Goal: Task Accomplishment & Management: Manage account settings

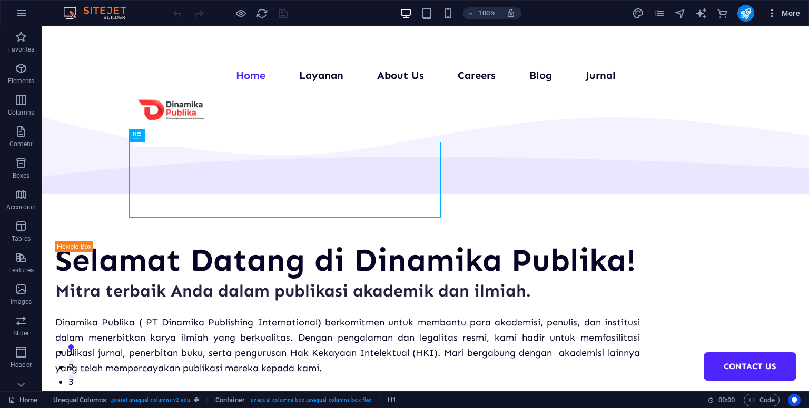
click at [777, 11] on icon "button" at bounding box center [771, 13] width 11 height 11
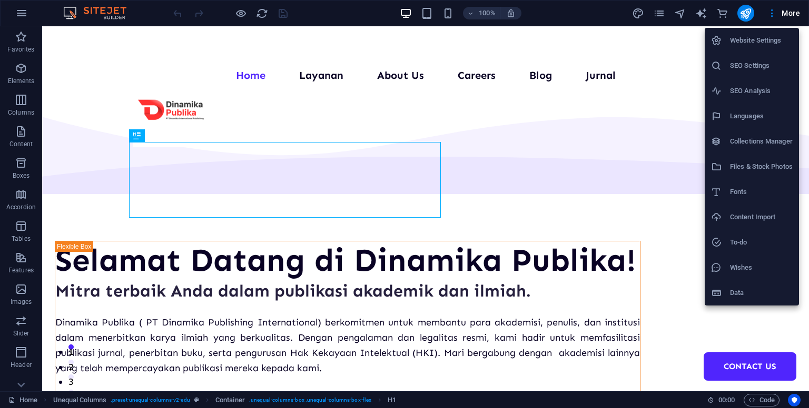
click at [750, 146] on h6 "Collections Manager" at bounding box center [761, 141] width 63 height 13
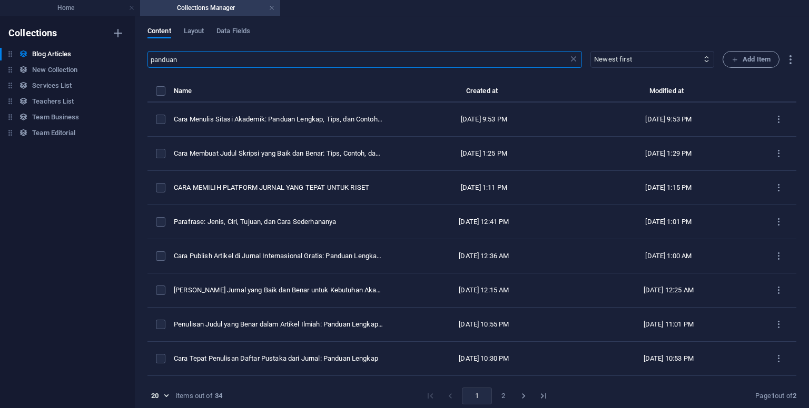
drag, startPoint x: 261, startPoint y: 56, endPoint x: 124, endPoint y: 62, distance: 137.0
click at [124, 62] on div "Collections Blog Articles Blog Articles New Collection New Collection Services …" at bounding box center [404, 212] width 809 height 392
click at [371, 52] on input "fungsi d" at bounding box center [357, 59] width 421 height 17
click at [371, 54] on input "fungsi d" at bounding box center [357, 59] width 421 height 17
click at [248, 55] on input "fungsi d" at bounding box center [357, 59] width 421 height 17
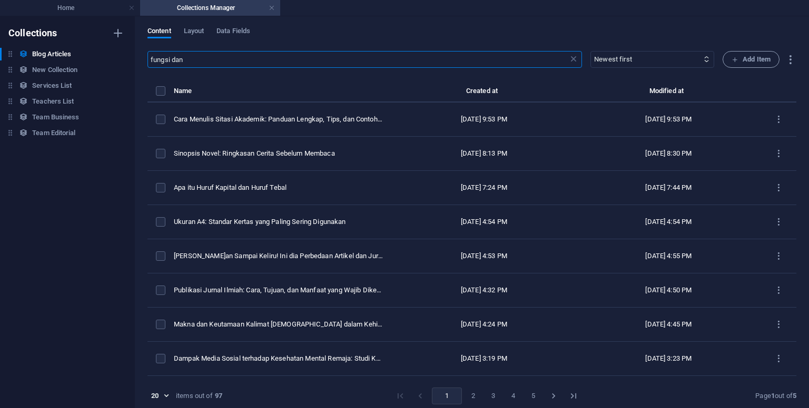
drag, startPoint x: 206, startPoint y: 58, endPoint x: 158, endPoint y: 77, distance: 51.3
click at [171, 59] on input "fungsi dan" at bounding box center [357, 59] width 421 height 17
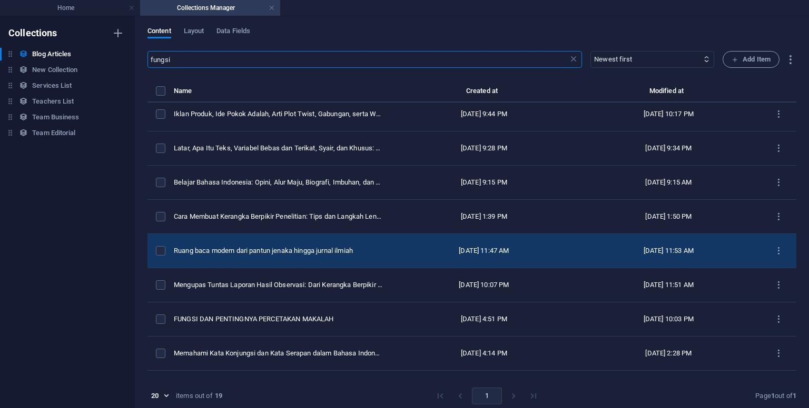
scroll to position [316, 0]
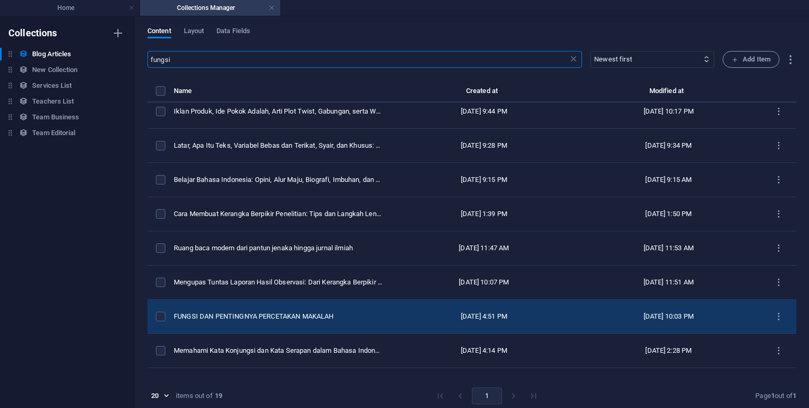
type input "fungsi"
click at [265, 312] on div "FUNGSI DAN PENTINGNYA PERCETAKAN MAKALAH" at bounding box center [278, 316] width 209 height 9
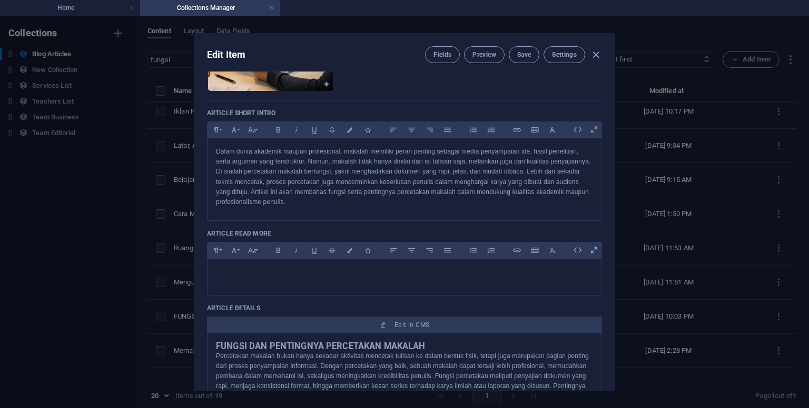
scroll to position [0, 0]
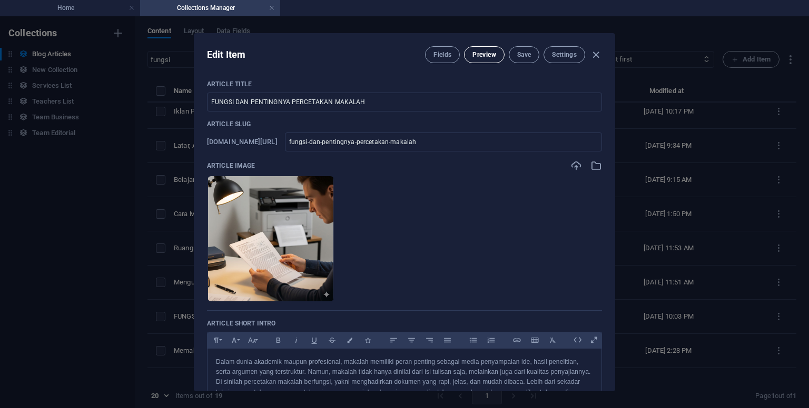
click at [482, 55] on span "Preview" at bounding box center [483, 55] width 23 height 8
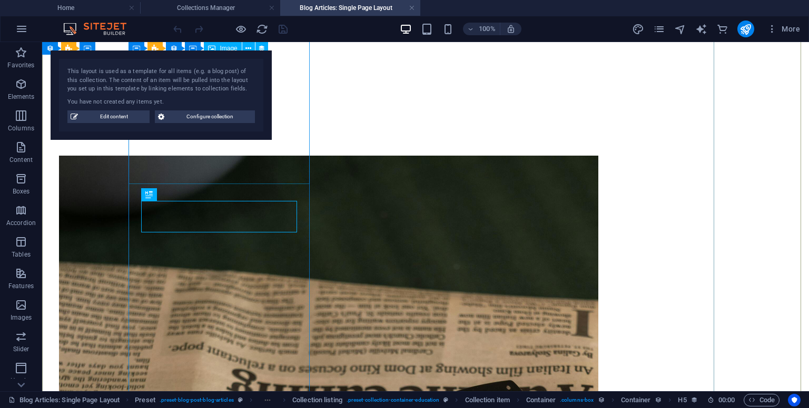
scroll to position [594, 0]
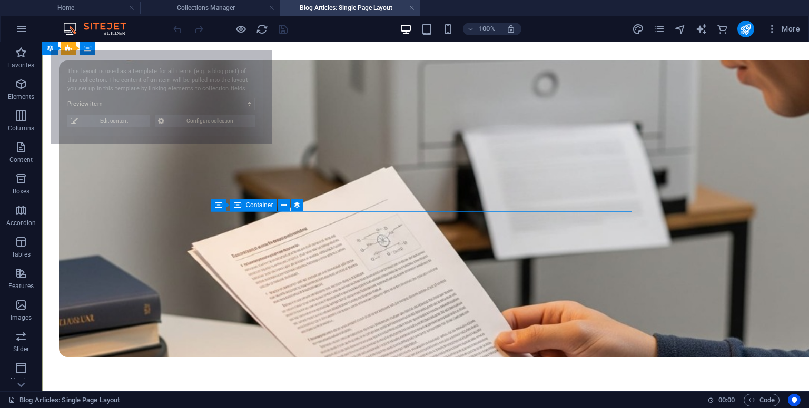
select select "68cd27a67d4f843dda0d37a9"
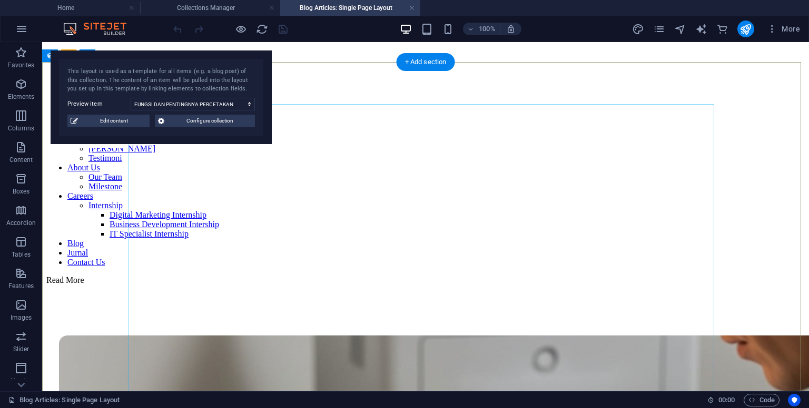
scroll to position [0, 0]
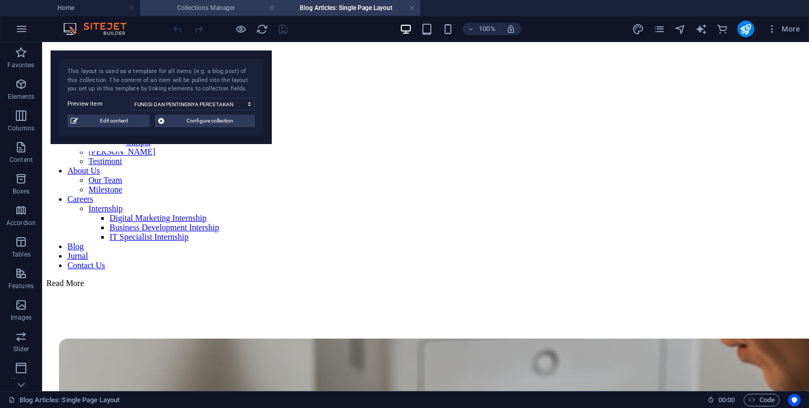
click at [221, 11] on h4 "Collections Manager" at bounding box center [210, 8] width 140 height 12
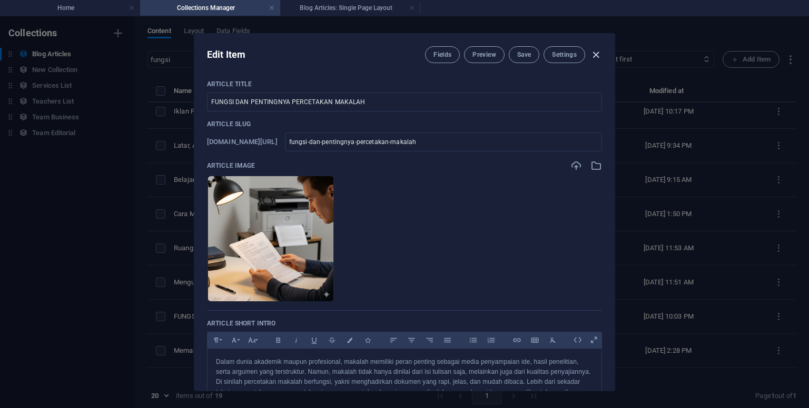
click at [594, 55] on icon "button" at bounding box center [596, 55] width 12 height 12
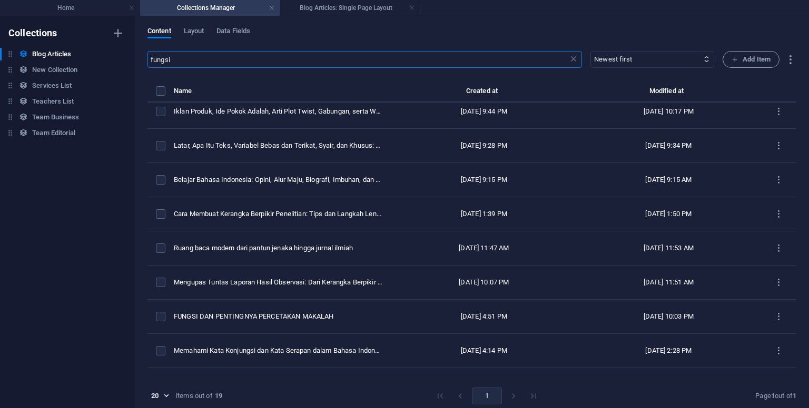
drag, startPoint x: 232, startPoint y: 55, endPoint x: 141, endPoint y: 58, distance: 91.7
click at [141, 58] on div "Content Layout Data Fields fungsi ​ Newest first Oldest first Last modified Art…" at bounding box center [472, 212] width 674 height 392
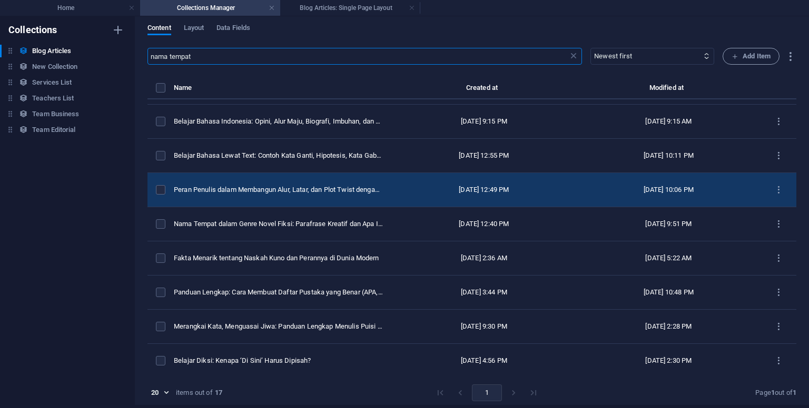
scroll to position [4, 0]
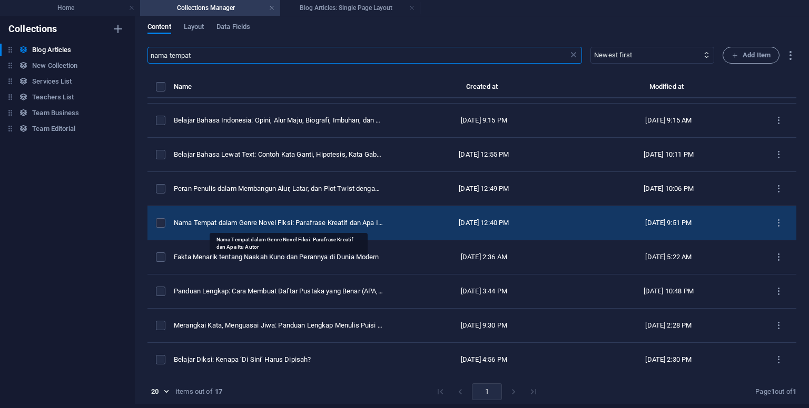
type input "nama tempat"
click at [320, 218] on div "Nama Tempat dalam Genre Novel Fiksi: Parafrase Kreatif dan Apa Itu Autor" at bounding box center [278, 222] width 209 height 9
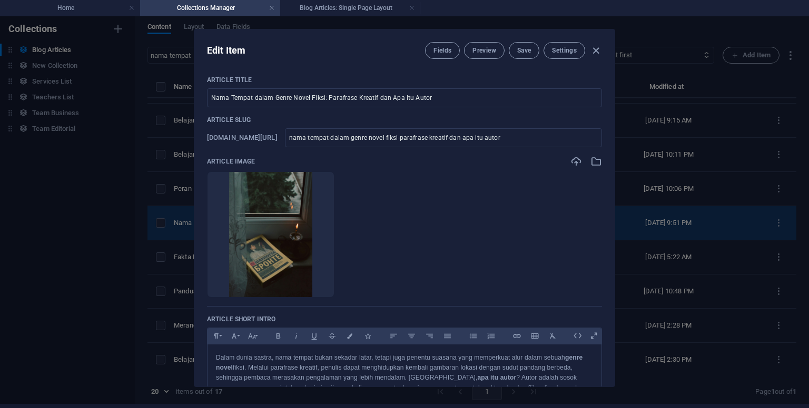
scroll to position [0, 0]
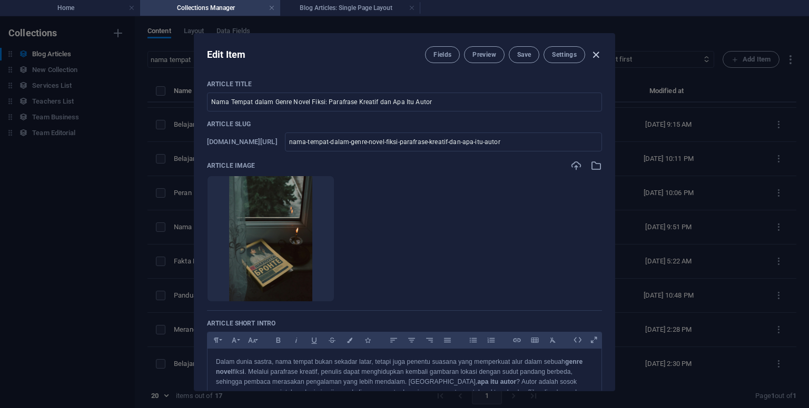
click at [591, 58] on icon "button" at bounding box center [596, 55] width 12 height 12
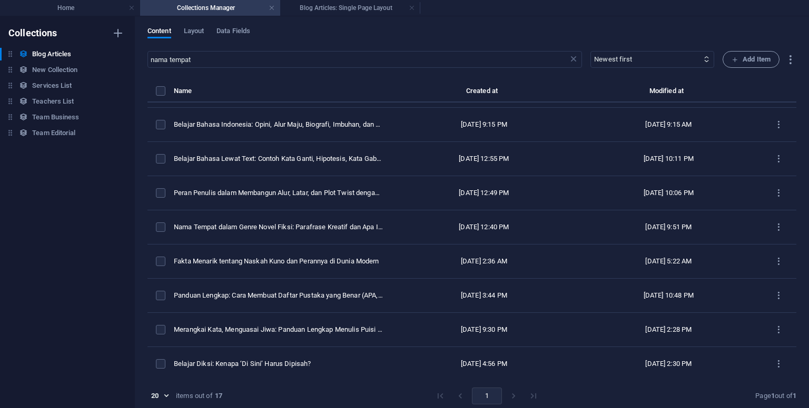
type input "[DATE]"
checkbox input "false"
type input "nama-tempat-dalam-genre-novel-fiksi-parafrase-kreatif-dan-apa-itu-autor"
drag, startPoint x: 238, startPoint y: 51, endPoint x: 132, endPoint y: 57, distance: 106.5
click at [132, 57] on div "Collections Blog Articles Blog Articles New Collection New Collection Services …" at bounding box center [404, 212] width 809 height 392
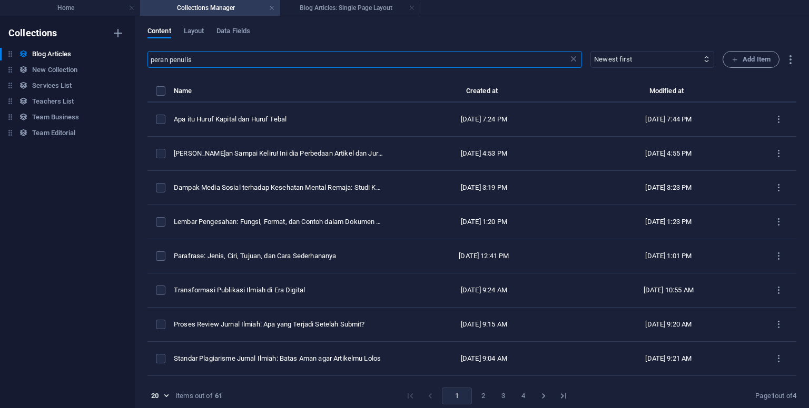
drag, startPoint x: 206, startPoint y: 57, endPoint x: 168, endPoint y: 62, distance: 38.7
click at [168, 62] on input "peran penulis" at bounding box center [357, 59] width 421 height 17
type input "peran"
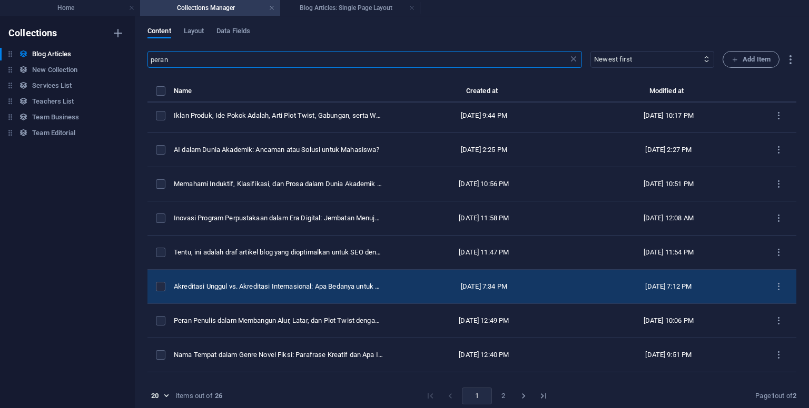
scroll to position [316, 0]
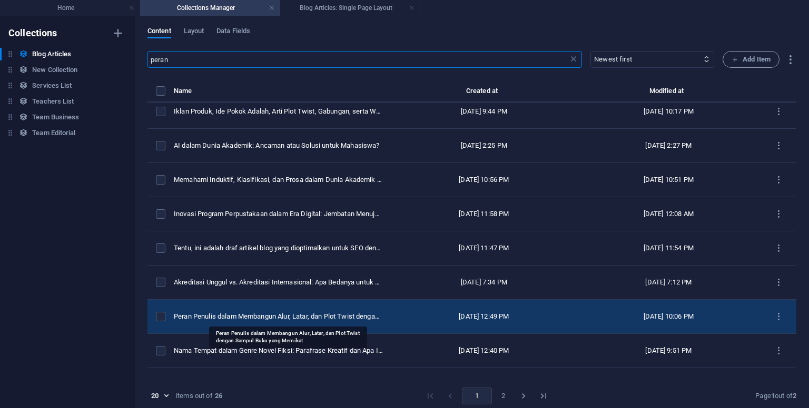
click at [291, 312] on div "Peran Penulis dalam Membangun Alur, Latar, dan Plot Twist dengan Sampul Buku ya…" at bounding box center [278, 316] width 209 height 9
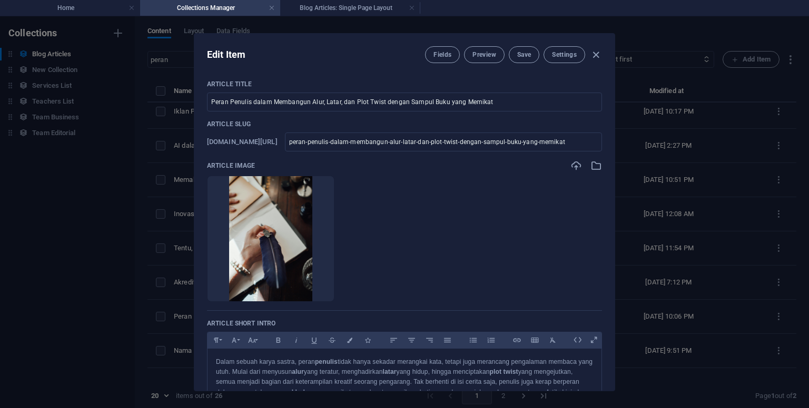
click at [677, 59] on div "Edit Item Fields Preview Save Settings Article Title Peran Penulis dalam Memban…" at bounding box center [404, 212] width 809 height 392
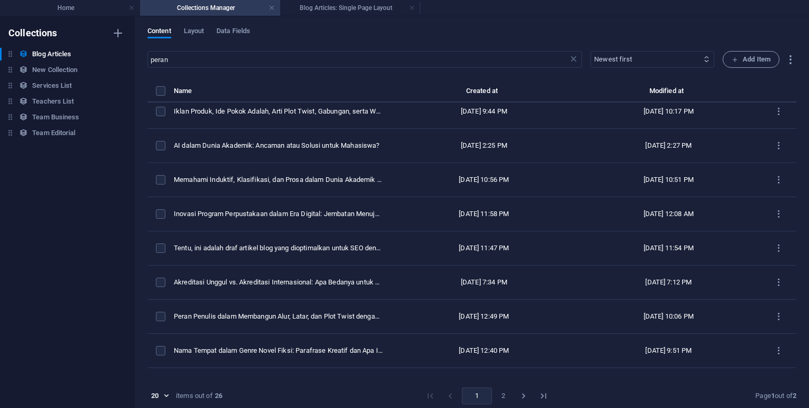
type input "[DATE]"
checkbox input "false"
type input "peran-penulis-dalam-membangun-alur-latar-dan-plot-twist-dengan-sampul-buku-yang…"
click at [328, 59] on input "peran" at bounding box center [357, 59] width 421 height 17
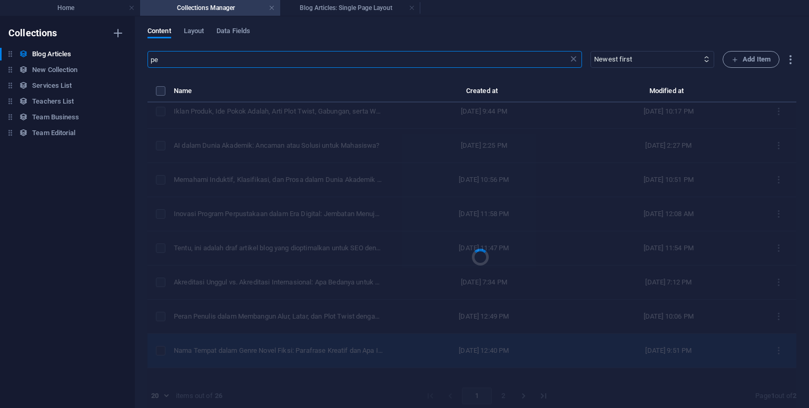
type input "p"
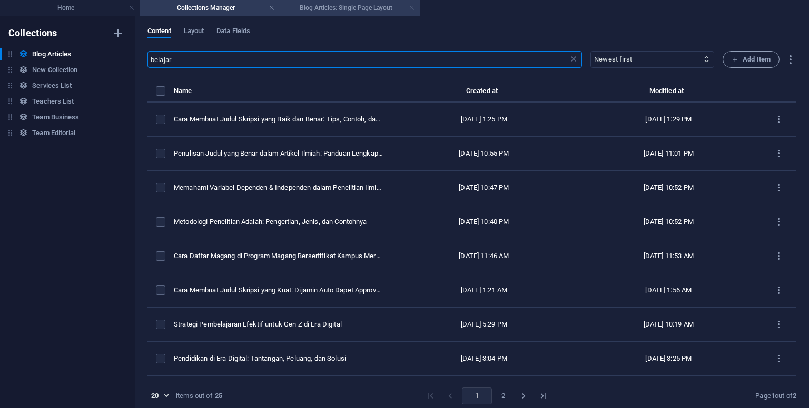
type input "belajar"
click at [408, 9] on link at bounding box center [411, 8] width 6 height 10
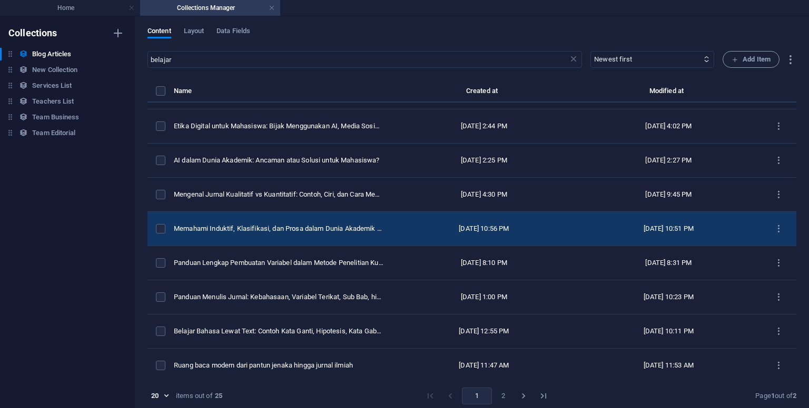
scroll to position [405, 0]
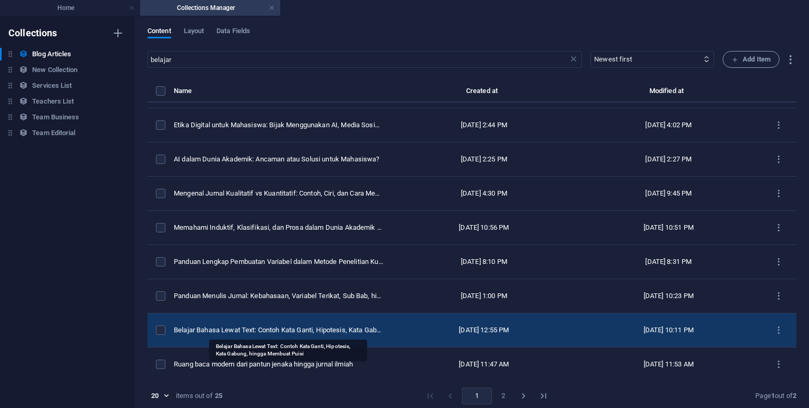
click at [293, 326] on div "Belajar Bahasa Lewat Text: Contoh Kata Ganti, Hipotesis, Kata Gabung, hingga Me…" at bounding box center [278, 330] width 209 height 9
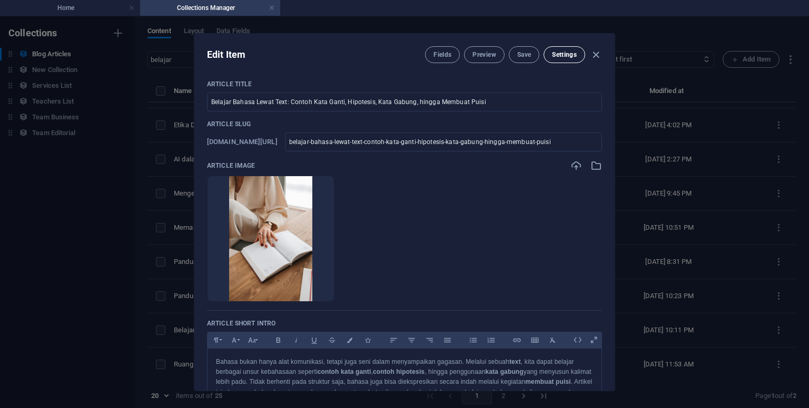
drag, startPoint x: 596, startPoint y: 55, endPoint x: 575, endPoint y: 52, distance: 21.3
click at [595, 55] on icon "button" at bounding box center [596, 55] width 12 height 12
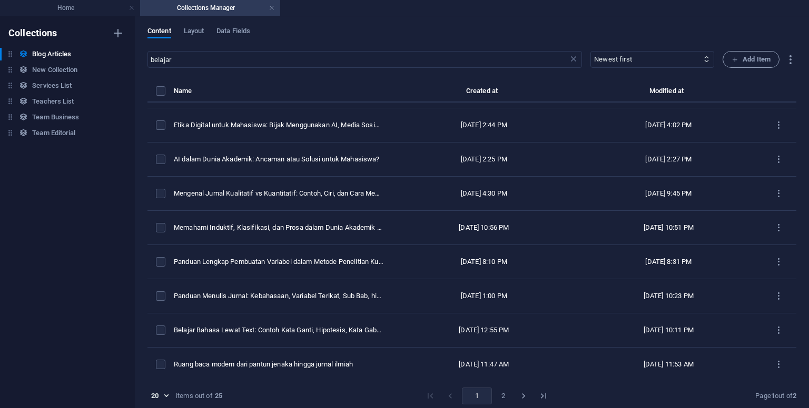
type input "[DATE]"
checkbox input "false"
type input "belajar-bahasa-lewat-text-contoh-kata-ganti-hipotesis-kata-gabung-hingga-membua…"
drag, startPoint x: 278, startPoint y: 57, endPoint x: 129, endPoint y: 64, distance: 148.6
click at [129, 64] on div "Collections Blog Articles Blog Articles New Collection New Collection Services …" at bounding box center [404, 212] width 809 height 392
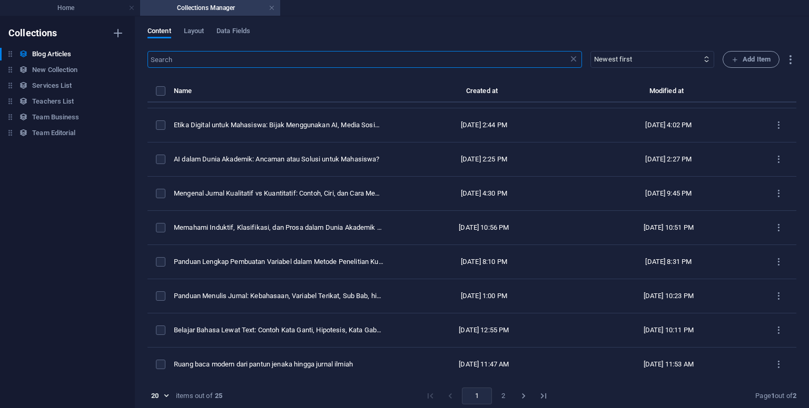
type input "["
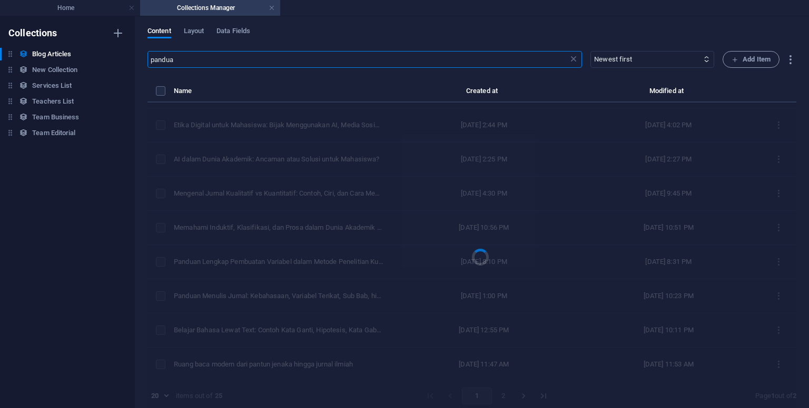
type input "panduan"
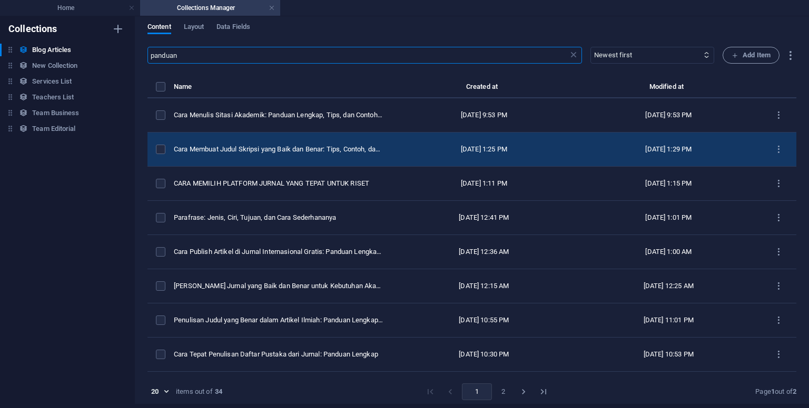
scroll to position [0, 0]
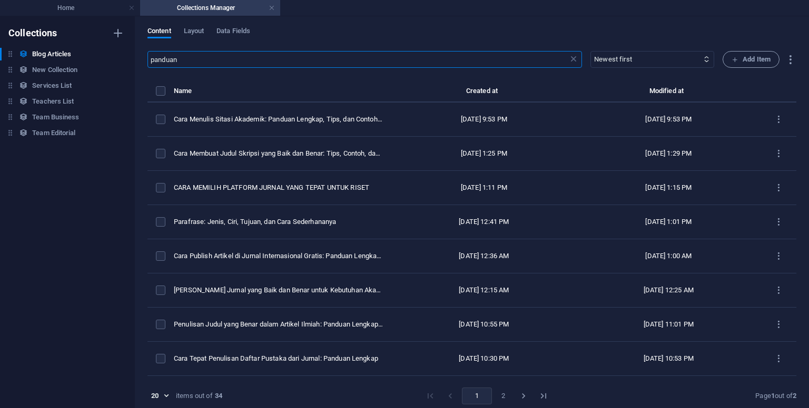
drag, startPoint x: 291, startPoint y: 66, endPoint x: 127, endPoint y: 55, distance: 164.1
click at [127, 55] on div "Collections Blog Articles Blog Articles New Collection New Collection Services …" at bounding box center [404, 212] width 809 height 392
click at [277, 64] on input "text" at bounding box center [357, 59] width 421 height 17
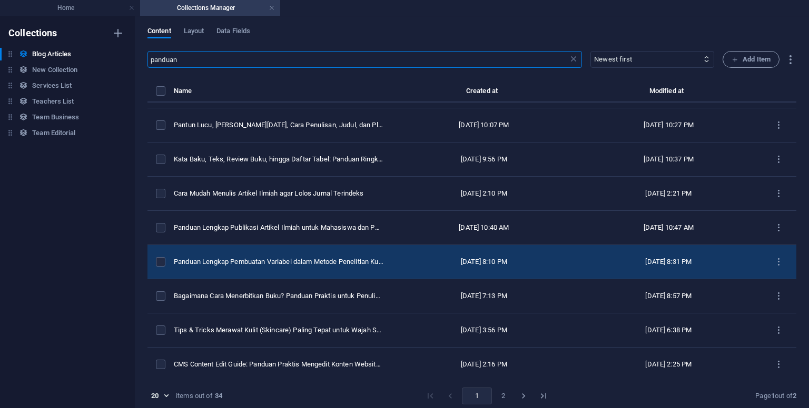
scroll to position [4, 0]
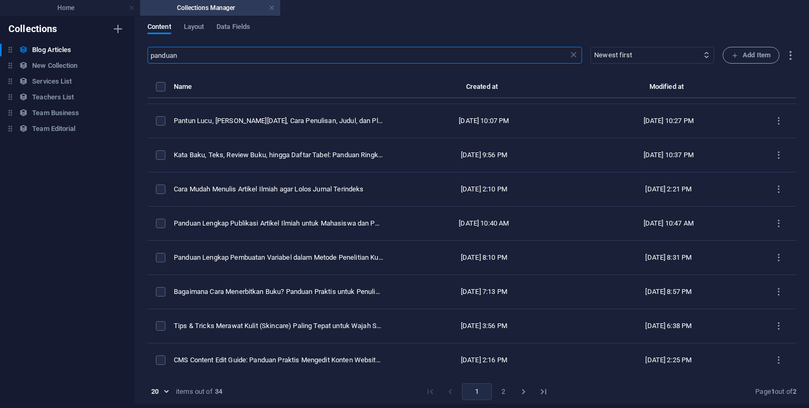
type input "panduan"
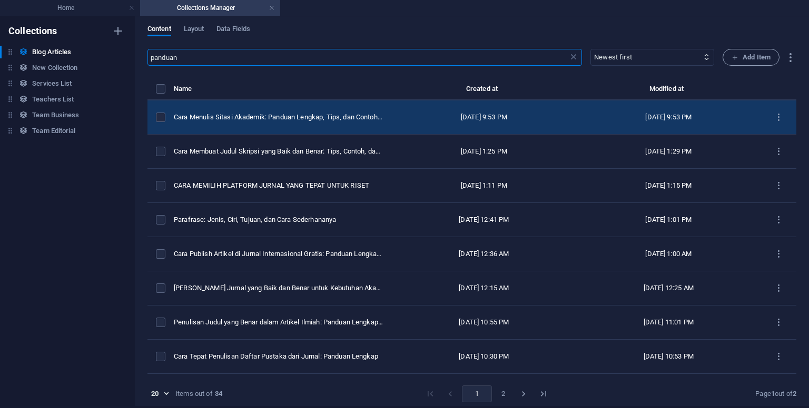
scroll to position [0, 0]
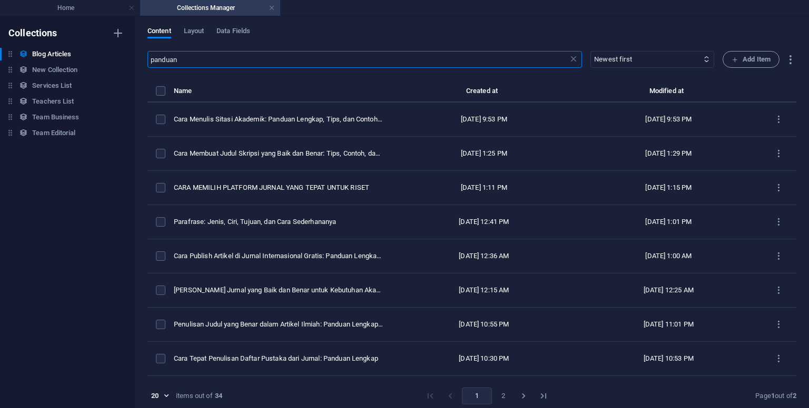
drag, startPoint x: 192, startPoint y: 59, endPoint x: 127, endPoint y: 52, distance: 65.7
click at [127, 52] on div "Collections Blog Articles Blog Articles New Collection New Collection Services …" at bounding box center [404, 212] width 809 height 392
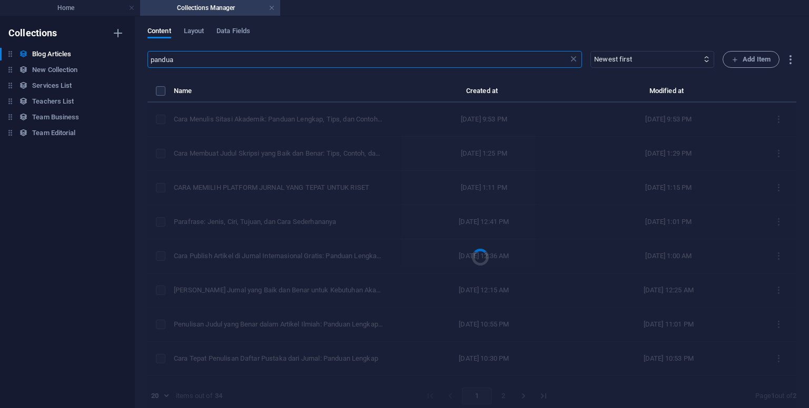
type input "panduan"
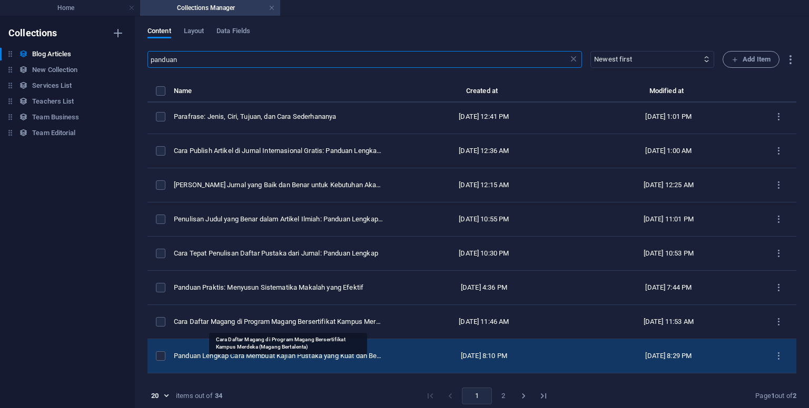
scroll to position [158, 0]
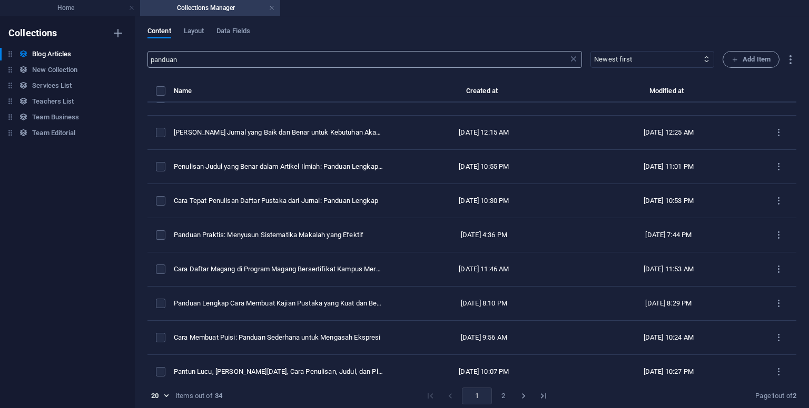
drag, startPoint x: 231, startPoint y: 74, endPoint x: 187, endPoint y: 66, distance: 45.0
click at [184, 66] on div "panduan ​ Newest first Oldest first Last modified Article Title (ascending) Art…" at bounding box center [471, 232] width 648 height 362
drag, startPoint x: 216, startPoint y: 65, endPoint x: 101, endPoint y: 72, distance: 115.4
click at [101, 72] on div "Collections Blog Articles Blog Articles New Collection New Collection Services …" at bounding box center [404, 212] width 809 height 392
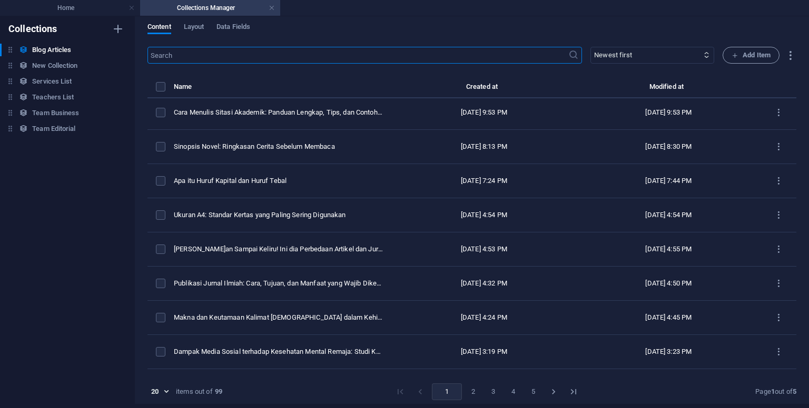
scroll to position [0, 0]
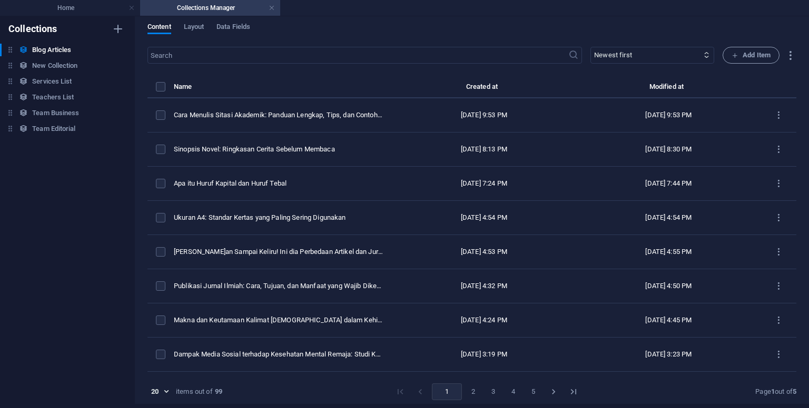
click at [472, 388] on button "2" at bounding box center [473, 392] width 17 height 17
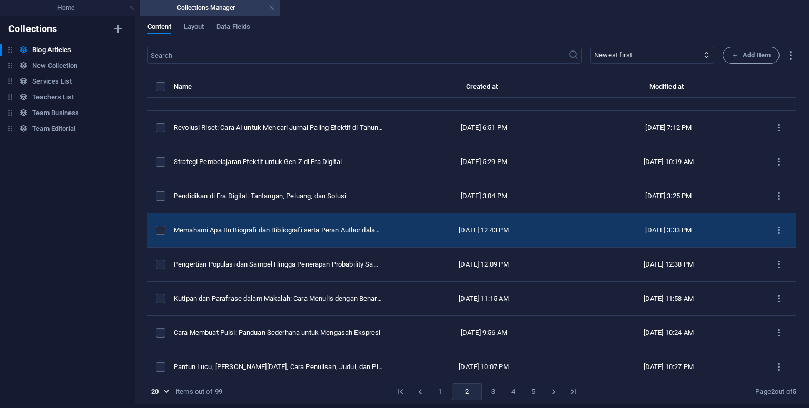
scroll to position [405, 0]
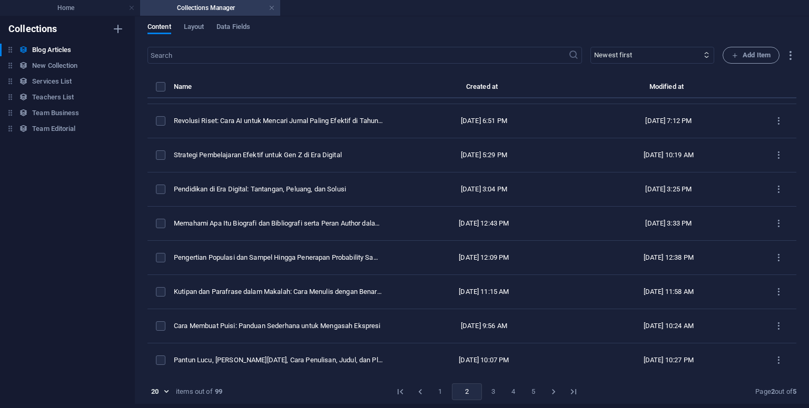
click at [493, 391] on button "3" at bounding box center [493, 392] width 17 height 17
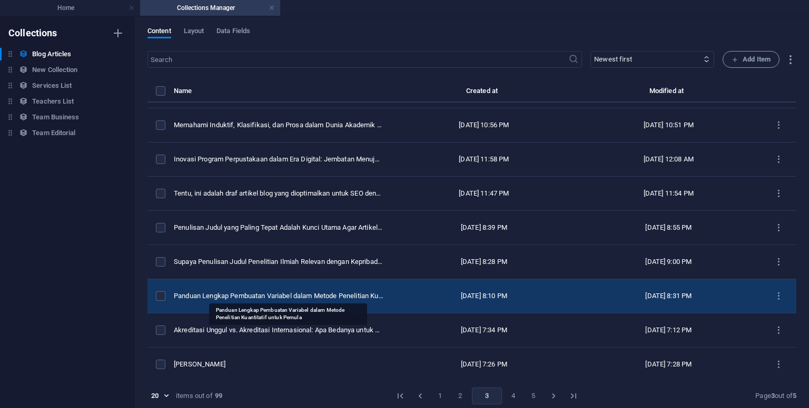
scroll to position [4, 0]
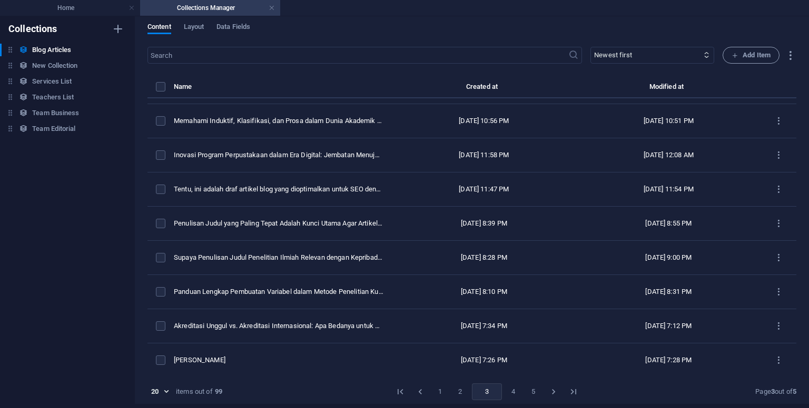
click at [505, 387] on button "4" at bounding box center [513, 392] width 17 height 17
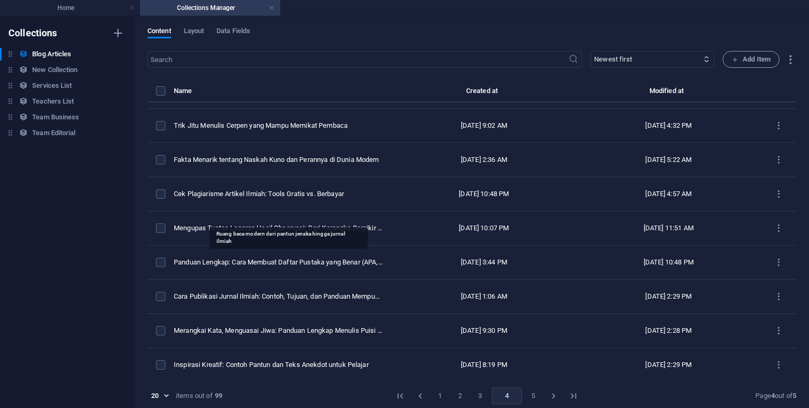
scroll to position [405, 0]
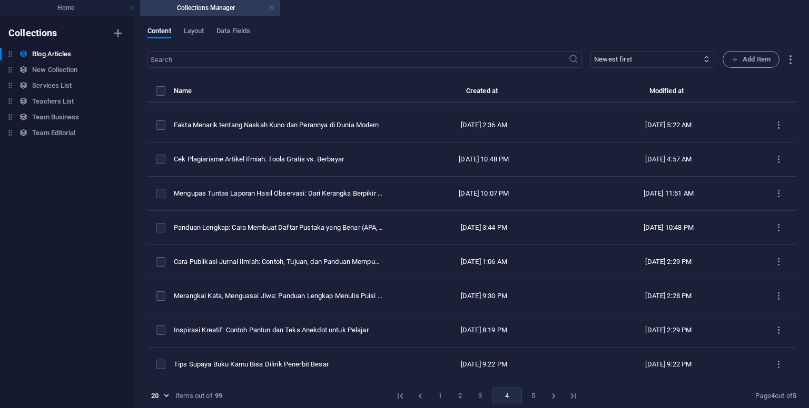
click at [530, 389] on button "5" at bounding box center [533, 396] width 17 height 17
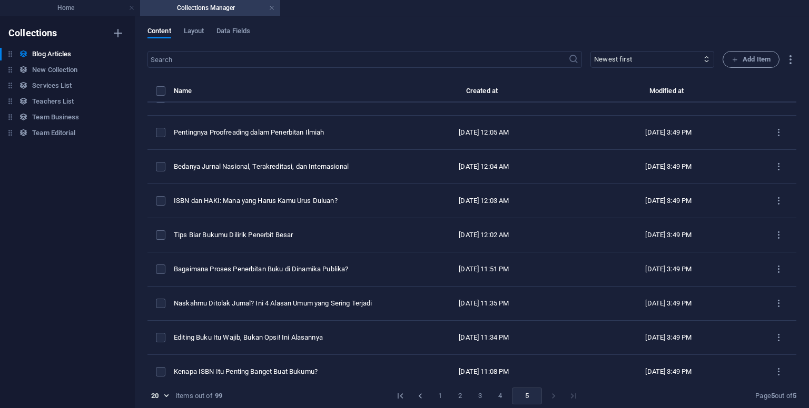
scroll to position [371, 0]
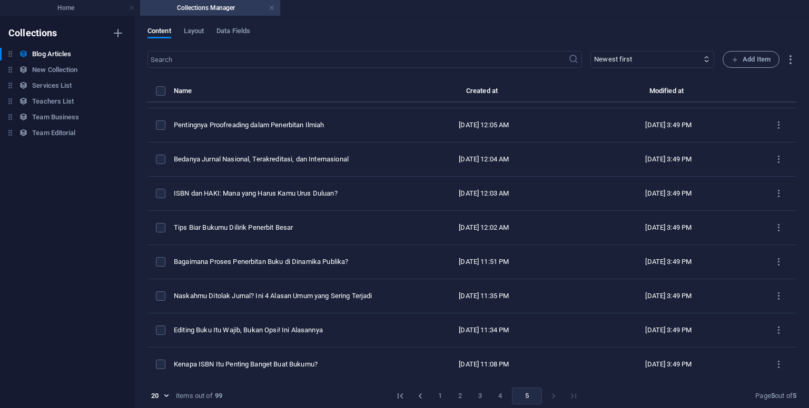
click at [550, 394] on li "pagination navigation" at bounding box center [553, 396] width 20 height 17
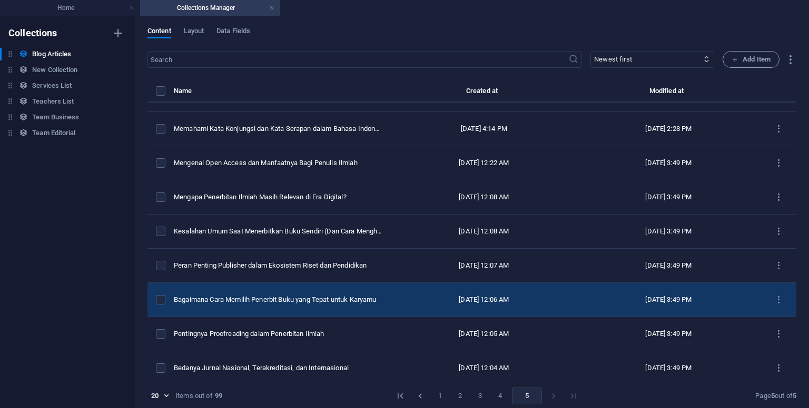
scroll to position [160, 0]
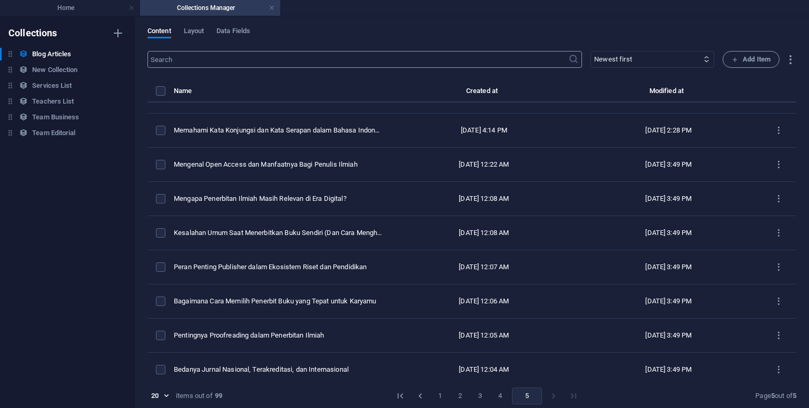
click at [237, 53] on input "text" at bounding box center [357, 59] width 421 height 17
type input "panduan"
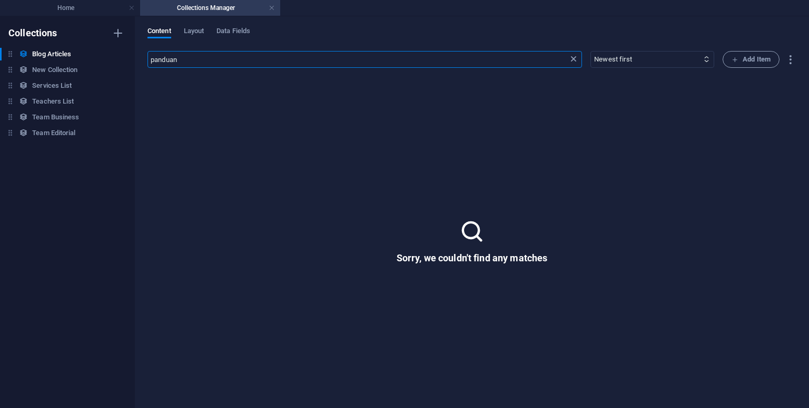
click at [573, 59] on icon at bounding box center [573, 59] width 11 height 11
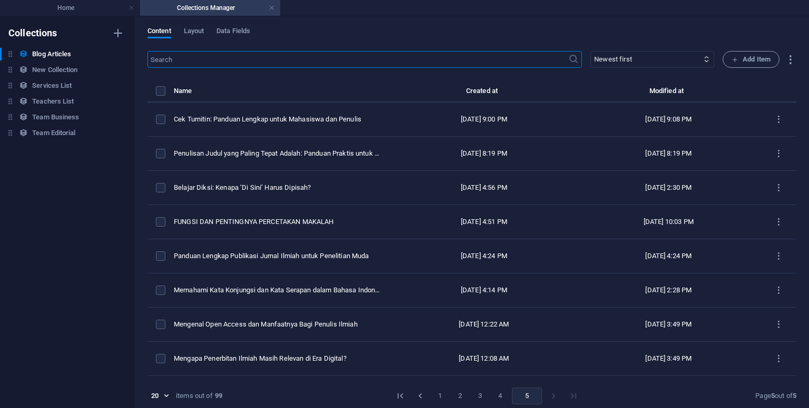
click at [415, 399] on icon "Go to previous page" at bounding box center [420, 396] width 11 height 11
click at [438, 393] on button "1" at bounding box center [440, 396] width 17 height 17
click at [244, 63] on input "text" at bounding box center [357, 59] width 421 height 17
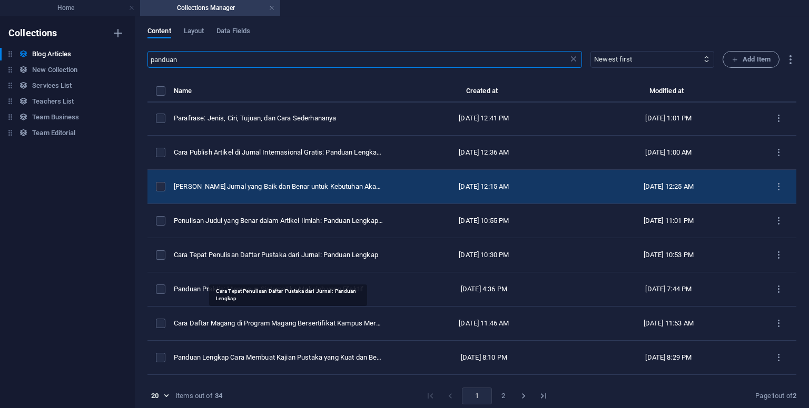
scroll to position [105, 0]
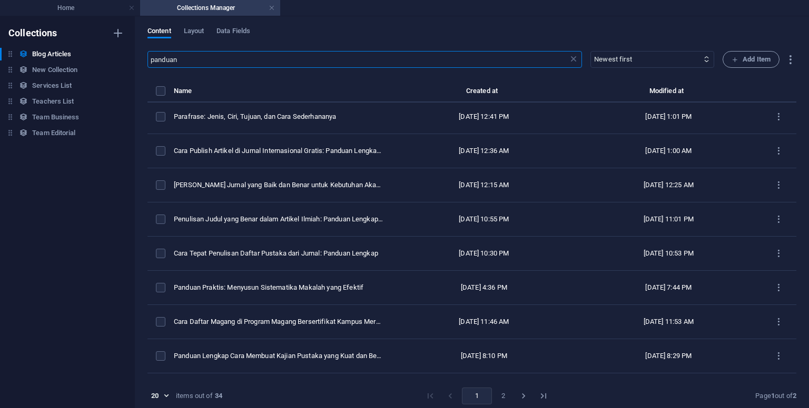
click at [277, 53] on input "panduan" at bounding box center [357, 59] width 421 height 17
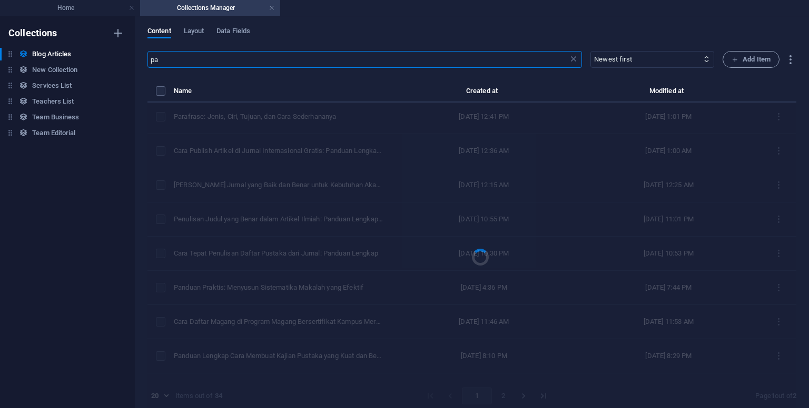
type input "p"
paste input "Panduan Menulis Jurnal: Kebahasaan, Variabel Terikat, Sub Bab, hingga Dapus Jur…"
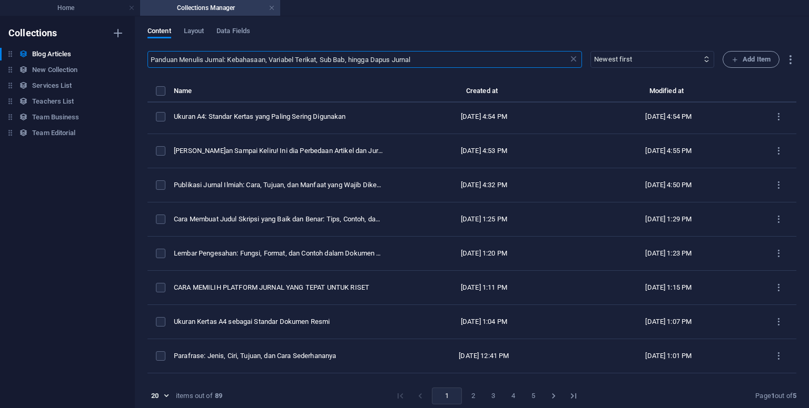
scroll to position [310, 0]
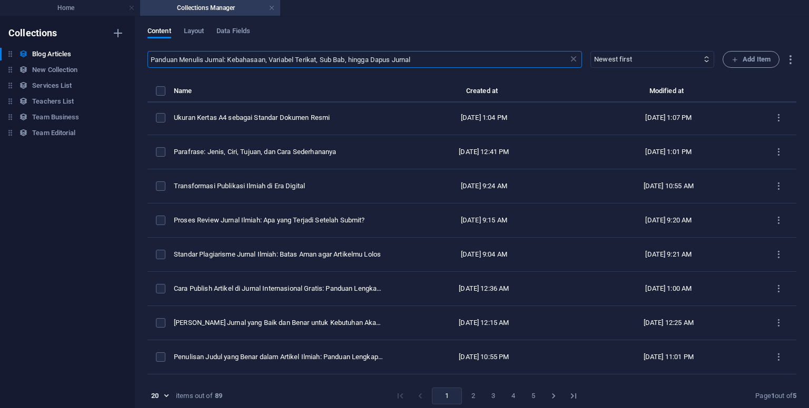
type input "Panduan Menulis Jurnal: Kebahasaan, Variabel Terikat, Sub Bab, hingga Dapus Jur…"
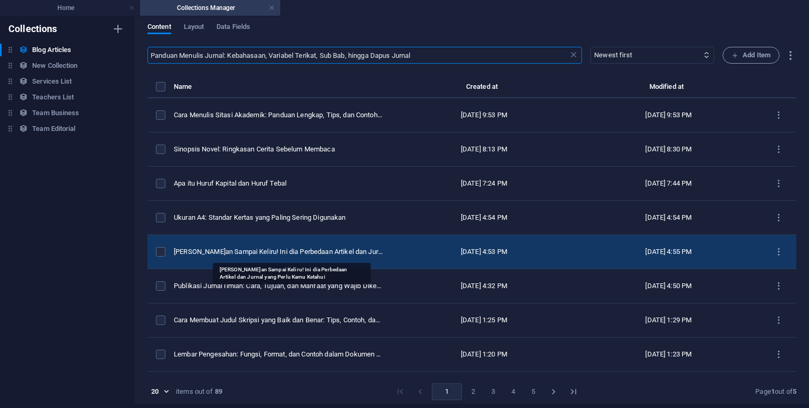
scroll to position [0, 0]
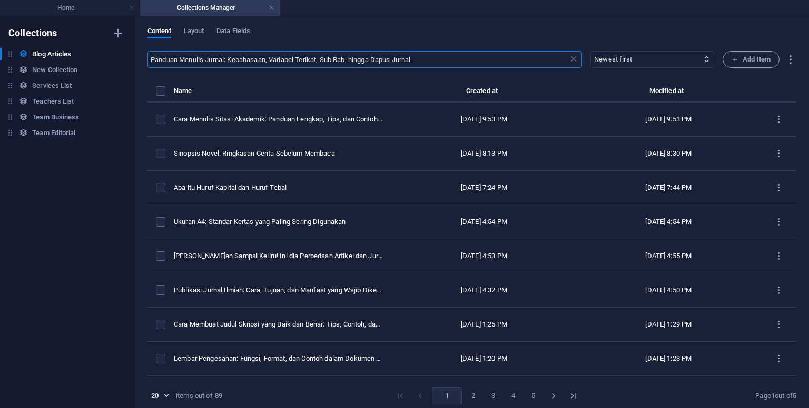
drag, startPoint x: 328, startPoint y: 68, endPoint x: 132, endPoint y: 59, distance: 196.5
click at [132, 59] on div "Collections Blog Articles Blog Articles New Collection New Collection Services …" at bounding box center [404, 212] width 809 height 392
click at [346, 37] on div "Content Layout Data Fields" at bounding box center [471, 37] width 648 height 20
click at [705, 59] on icon at bounding box center [706, 59] width 7 height 7
click at [703, 58] on icon at bounding box center [706, 59] width 7 height 7
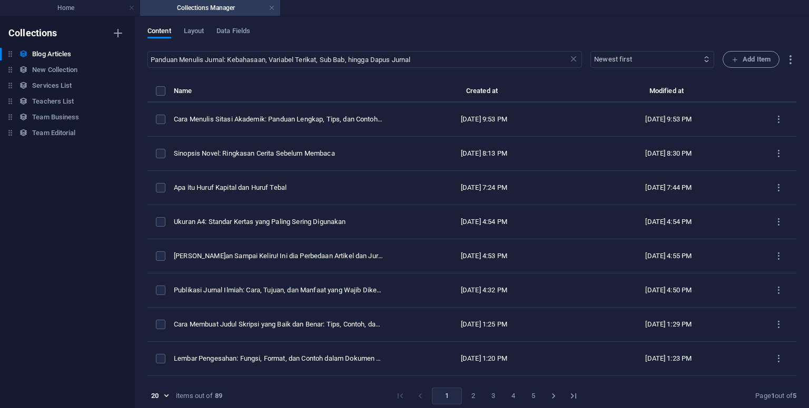
click at [666, 62] on select "Newest first Oldest first Last modified Article Title (ascending) Article Title…" at bounding box center [652, 59] width 124 height 17
click at [677, 53] on select "Newest first Oldest first Last modified Article Title (ascending) Article Title…" at bounding box center [652, 59] width 124 height 17
click at [440, 60] on input "Panduan Menulis Jurnal: Kebahasaan, Variabel Terikat, Sub Bab, hingga Dapus Jur…" at bounding box center [357, 59] width 421 height 17
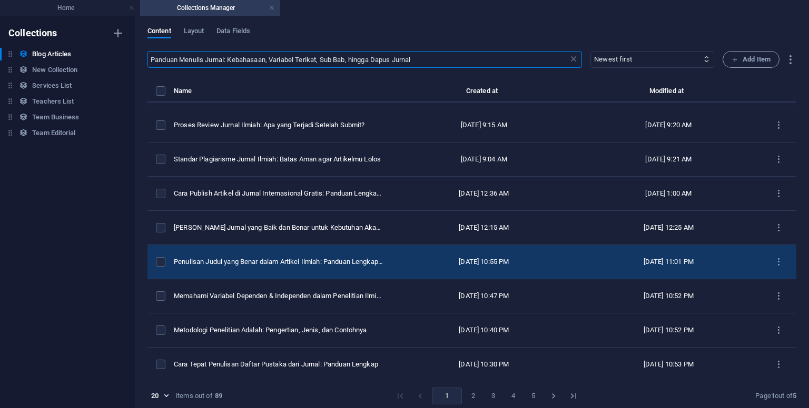
scroll to position [4, 0]
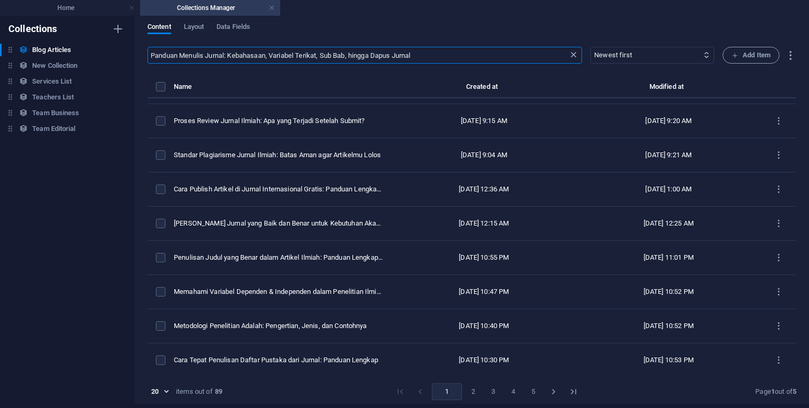
click at [568, 53] on icon at bounding box center [573, 55] width 11 height 11
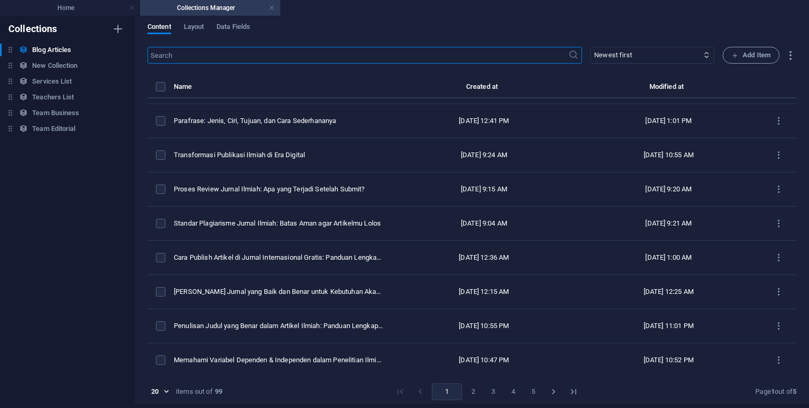
click at [72, 213] on div "Collections Blog Articles Blog Articles New Collection New Collection Services …" at bounding box center [67, 208] width 135 height 392
click at [101, 303] on div "Collections Blog Articles Blog Articles New Collection New Collection Services …" at bounding box center [67, 208] width 135 height 392
click at [252, 66] on div "​ Newest first Oldest first Last modified Article Title (ascending) Article Tit…" at bounding box center [471, 228] width 648 height 362
click at [255, 59] on input "text" at bounding box center [357, 55] width 421 height 17
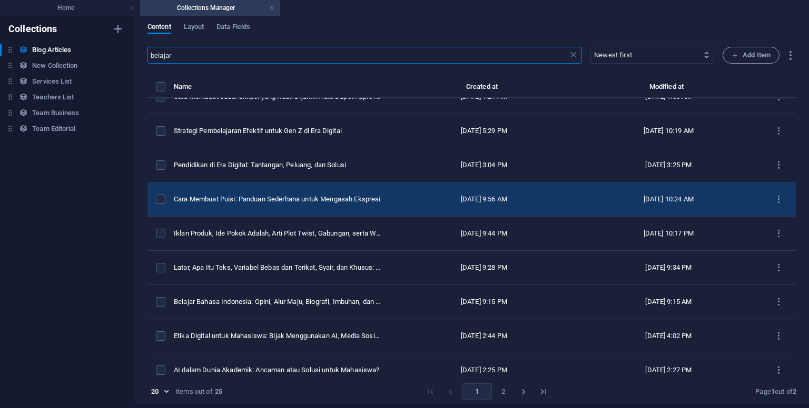
scroll to position [211, 0]
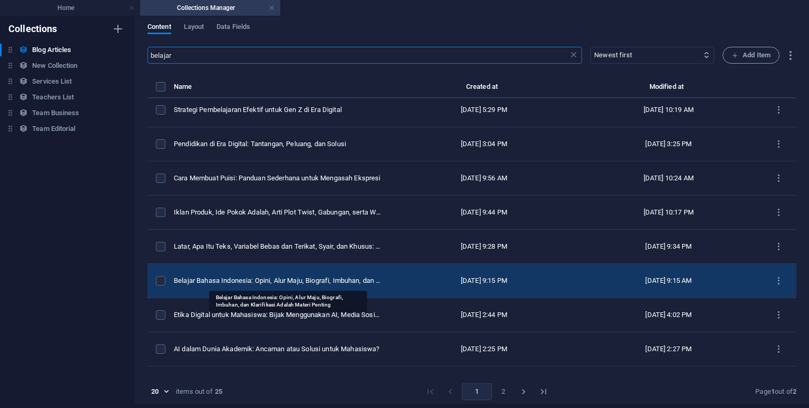
type input "belajar"
click at [314, 276] on div "Belajar Bahasa Indonesia: Opini, Alur Maju, Biografi, Imbuhan, dan Klarifikasi …" at bounding box center [278, 280] width 209 height 9
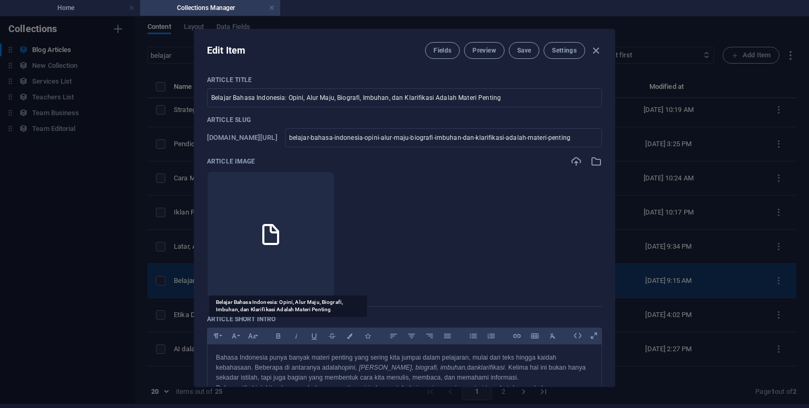
scroll to position [0, 0]
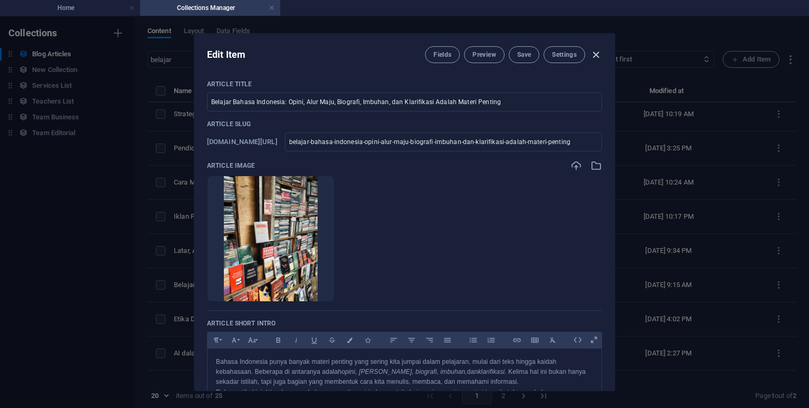
click at [598, 53] on icon "button" at bounding box center [596, 55] width 12 height 12
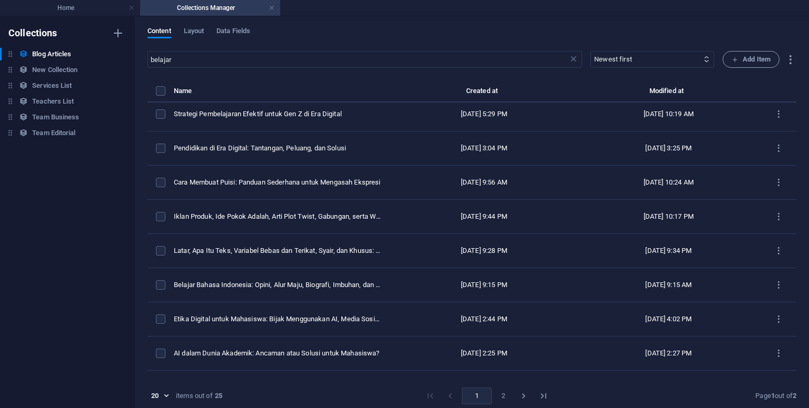
type input "[DATE]"
checkbox input "false"
type input "belajar-bahasa-indonesia-opini-alur-maju-biografi-imbuhan-dan-klarifikasi-adala…"
click at [293, 67] on input "belajar" at bounding box center [357, 59] width 421 height 17
drag, startPoint x: 293, startPoint y: 67, endPoint x: 169, endPoint y: 47, distance: 125.7
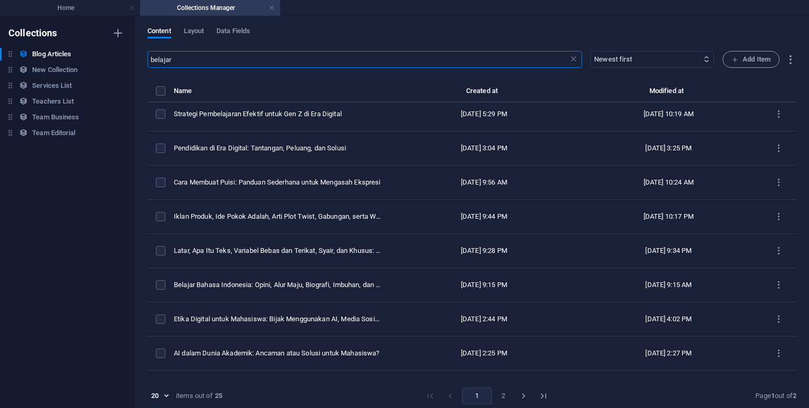
click at [169, 47] on div "Content Layout Data Fields belajar ​ Newest first Oldest first Last modified Ar…" at bounding box center [472, 212] width 674 height 392
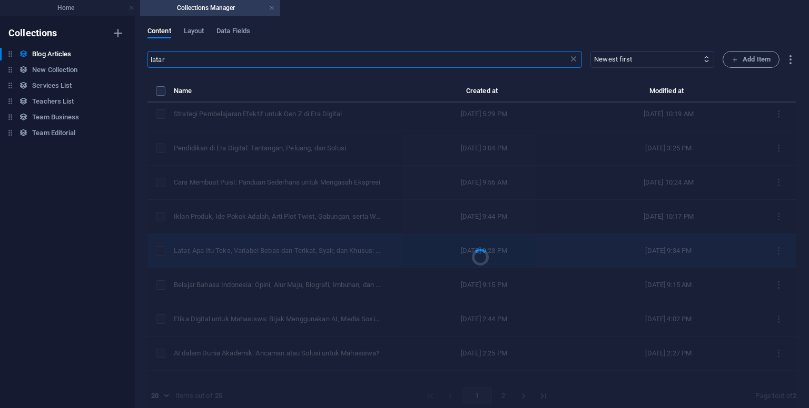
scroll to position [6, 0]
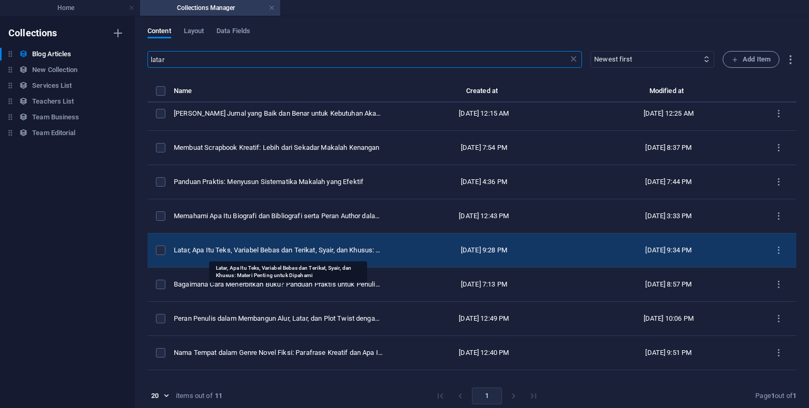
type input "latar"
click at [255, 252] on div "Latar, Apa Itu Teks, Variabel Bebas dan Terikat, Syair, dan Khusus: Materi Pent…" at bounding box center [278, 250] width 209 height 9
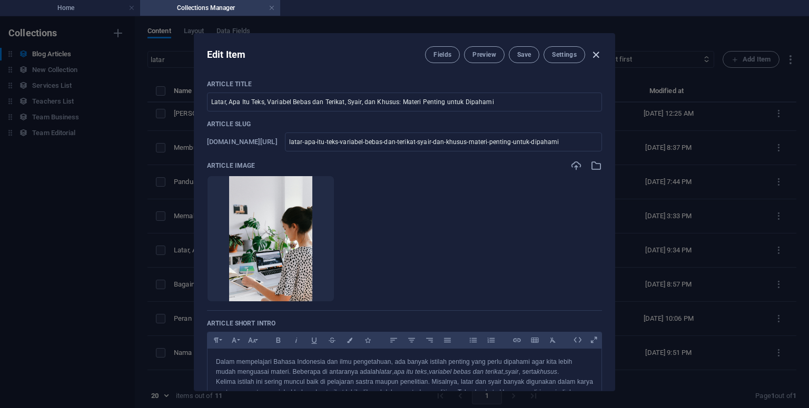
click at [592, 53] on icon "button" at bounding box center [596, 55] width 12 height 12
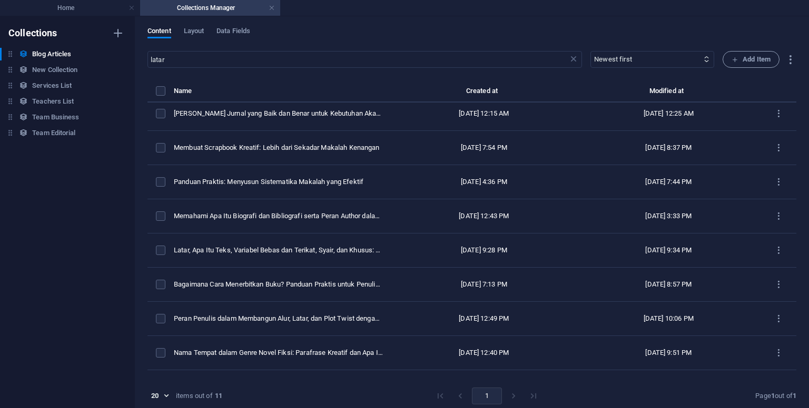
type input "[DATE]"
checkbox input "false"
type input "latar-apa-itu-teks-variabel-bebas-dan-terikat-syair-dan-khusus-materi-penting-u…"
click at [273, 58] on input "latar" at bounding box center [357, 59] width 421 height 17
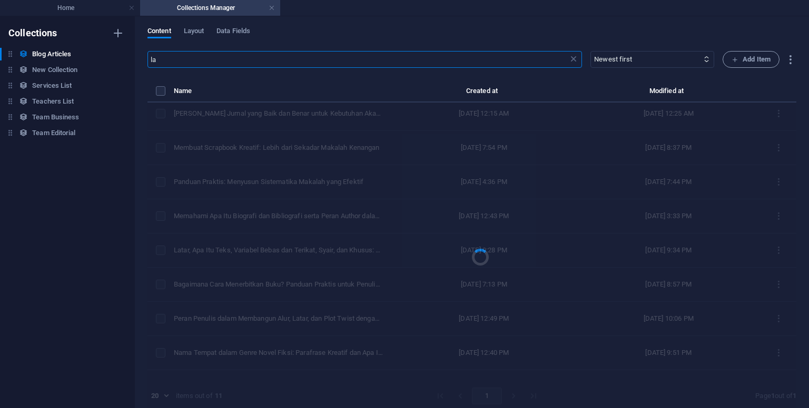
type input "l"
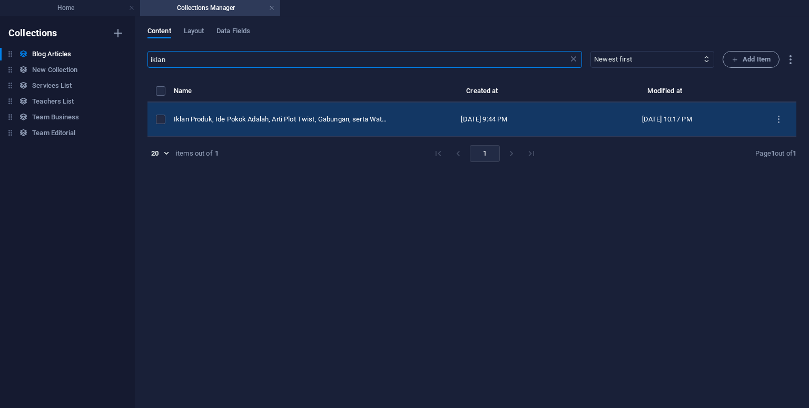
type input "iklan"
click at [295, 114] on td "Iklan Produk, Ide Pokok Adalah, Arti Plot Twist, Gabungan, serta Watak Tokoh: P…" at bounding box center [285, 120] width 222 height 34
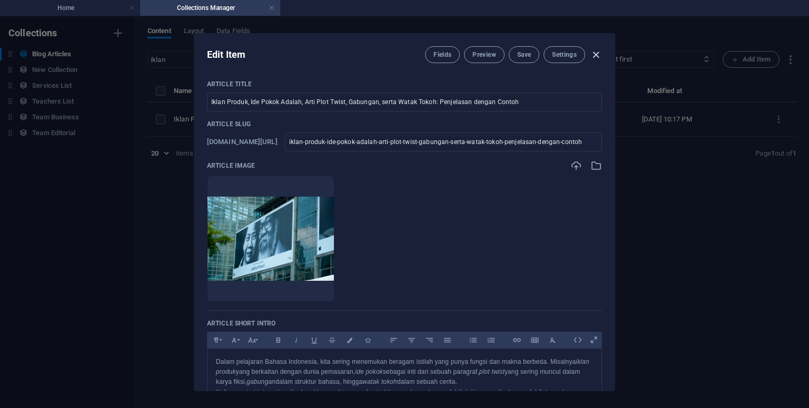
click at [598, 54] on icon "button" at bounding box center [596, 55] width 12 height 12
type input "[DATE]"
checkbox input "false"
type input "iklan-produk-ide-pokok-adalah-arti-plot-twist-gabungan-serta-watak-tokoh-penjel…"
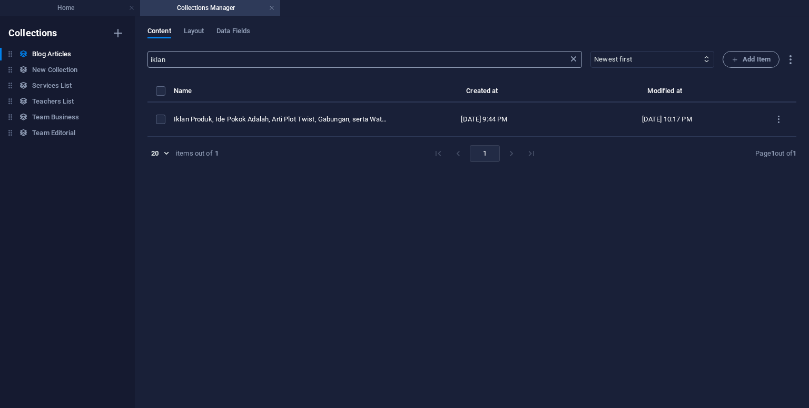
click at [572, 57] on icon at bounding box center [573, 59] width 11 height 11
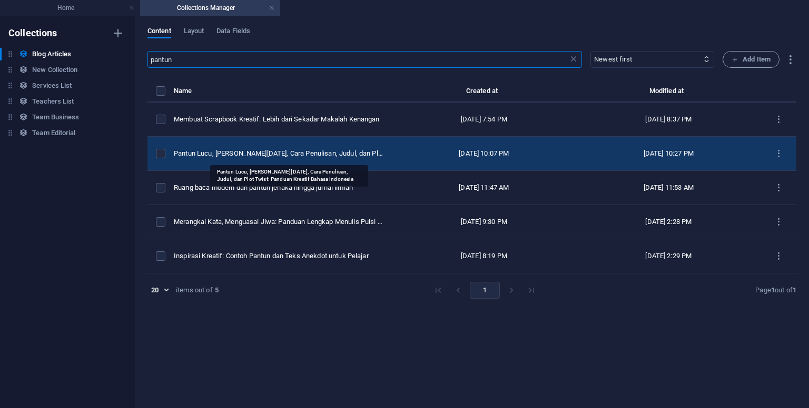
type input "pantun"
click at [292, 151] on div "Pantun Lucu, [PERSON_NAME][DATE], Cara Penulisan, Judul, dan Plot Twist: Pandua…" at bounding box center [278, 153] width 209 height 9
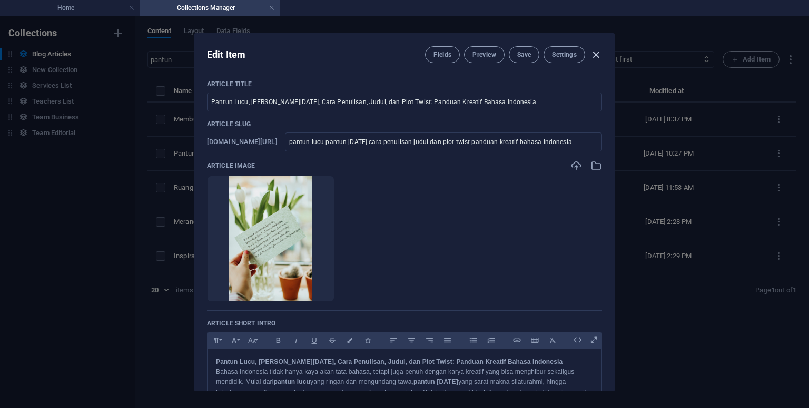
click at [596, 51] on icon "button" at bounding box center [596, 55] width 12 height 12
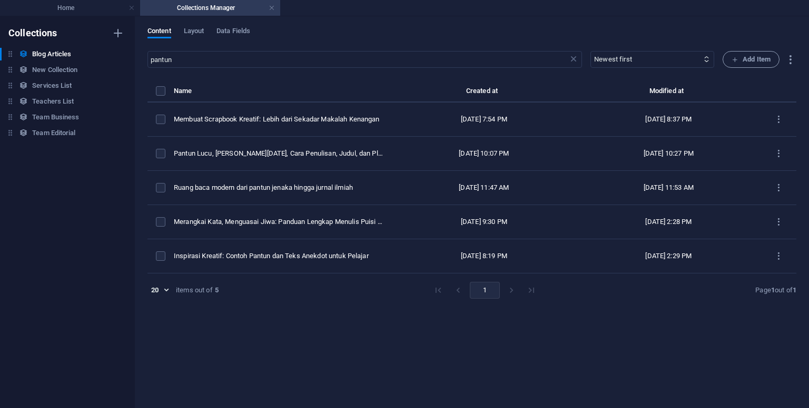
type input "[DATE]"
checkbox input "false"
type input "pantun-lucu-pantun-[DATE]-cara-penulisan-judul-dan-plot-twist-panduan-kreatif-b…"
click at [572, 59] on icon at bounding box center [573, 59] width 11 height 11
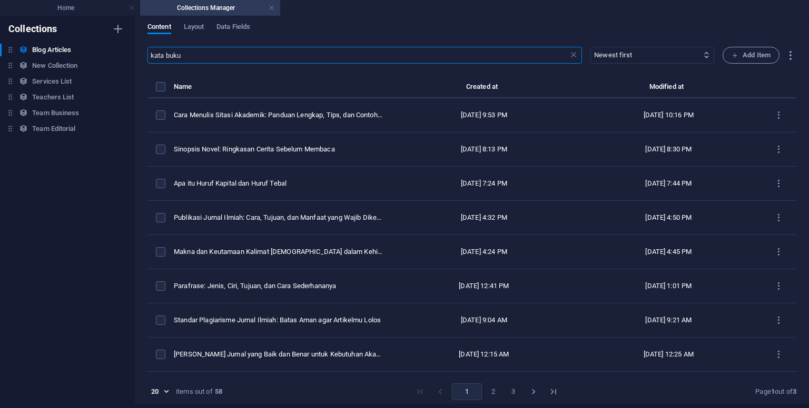
type input "kata buku"
click at [271, 52] on input "kata buku" at bounding box center [357, 55] width 421 height 17
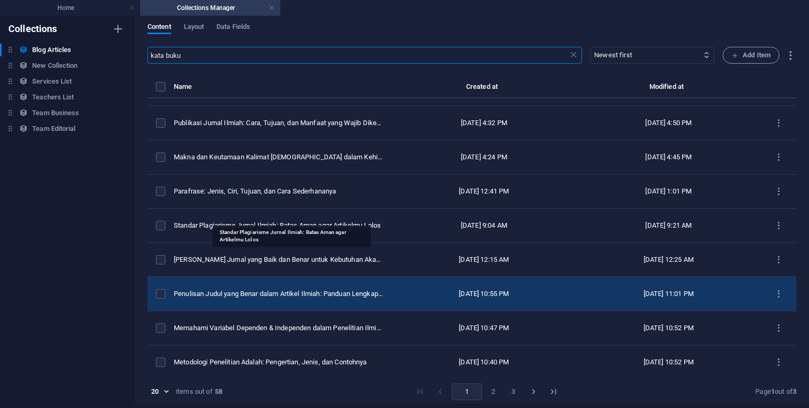
scroll to position [105, 0]
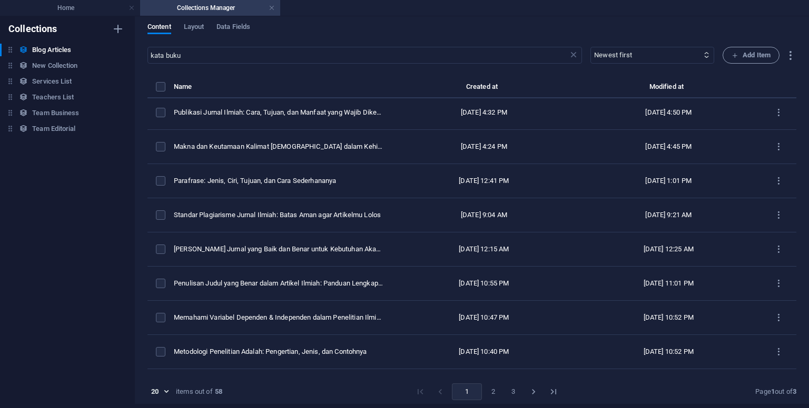
click at [485, 393] on button "2" at bounding box center [493, 392] width 17 height 17
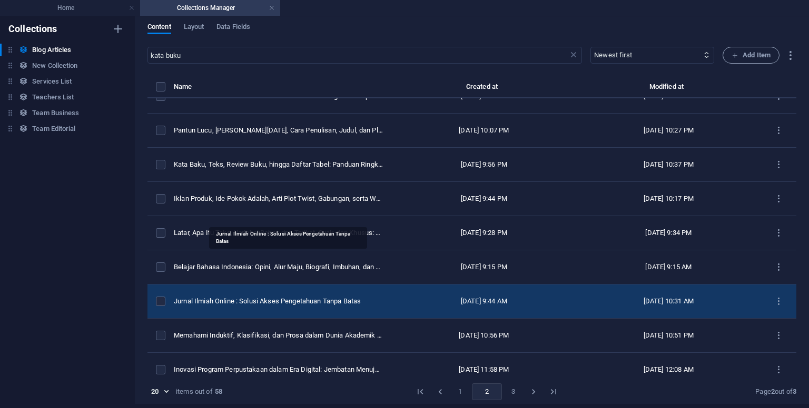
scroll to position [0, 0]
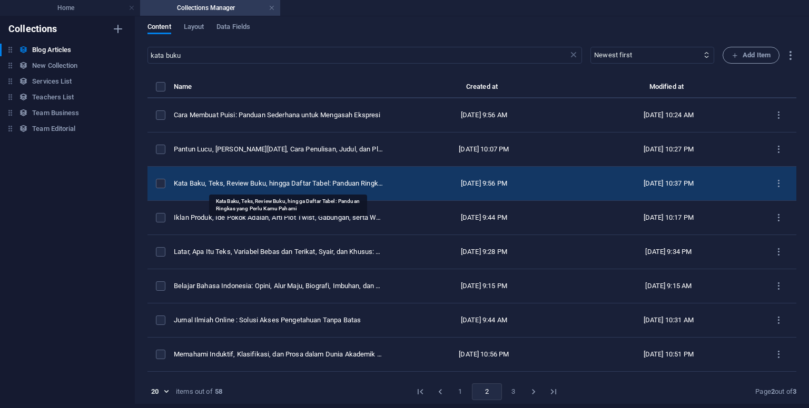
click at [261, 183] on div "Kata Baku, Teks, Review Buku, hingga Daftar Tabel: Panduan Ringkas yang Perlu K…" at bounding box center [278, 183] width 209 height 9
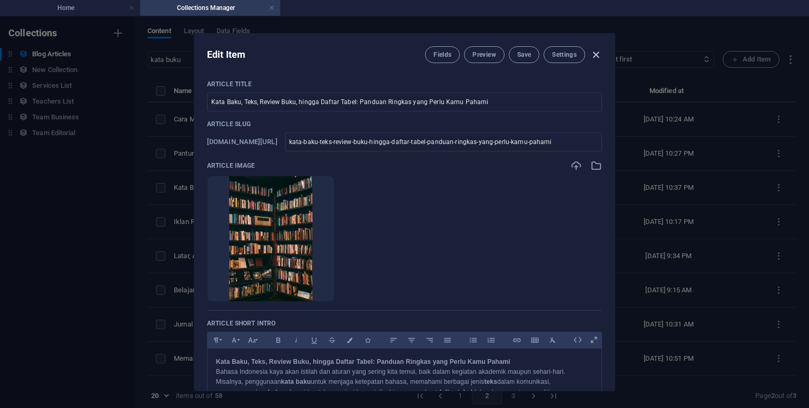
click at [594, 54] on icon "button" at bounding box center [596, 55] width 12 height 12
type input "[DATE]"
type input "kata-baku-teks-review-buku-hingga-daftar-tabel-panduan-ringkas-yang-perlu-kamu-…"
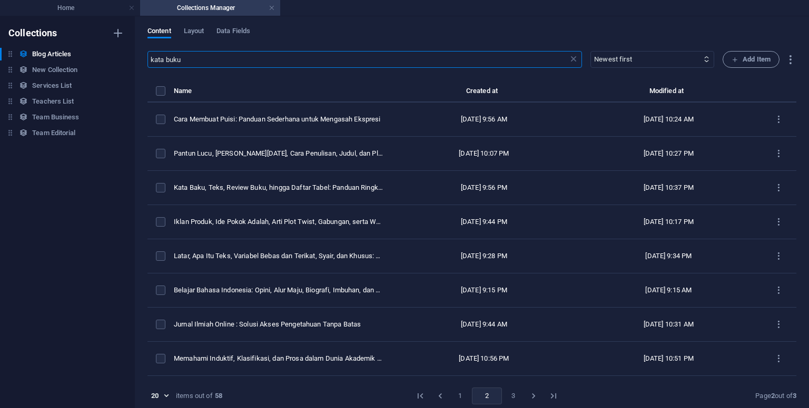
click at [290, 55] on input "kata buku" at bounding box center [357, 59] width 421 height 17
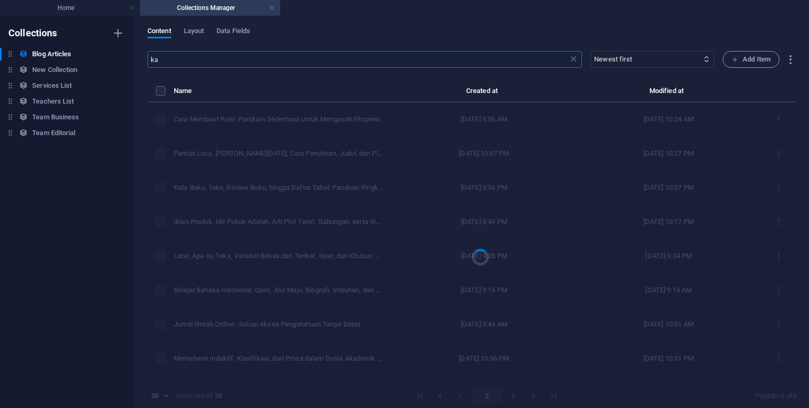
type input "k"
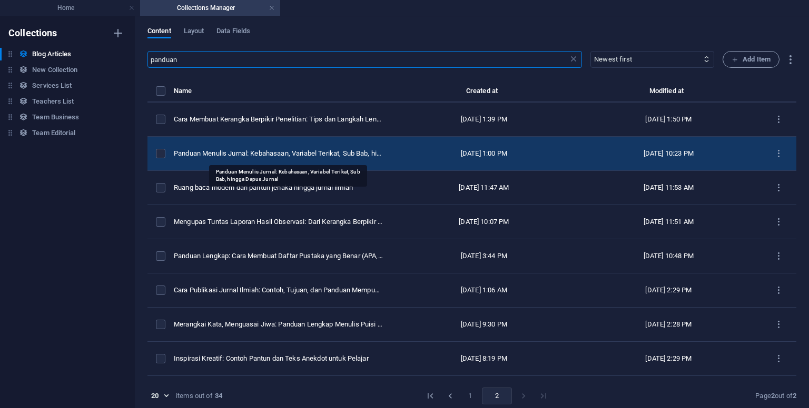
type input "panduan"
click at [301, 154] on div "Panduan Menulis Jurnal: Kebahasaan, Variabel Terikat, Sub Bab, hingga Dapus Jur…" at bounding box center [278, 153] width 209 height 9
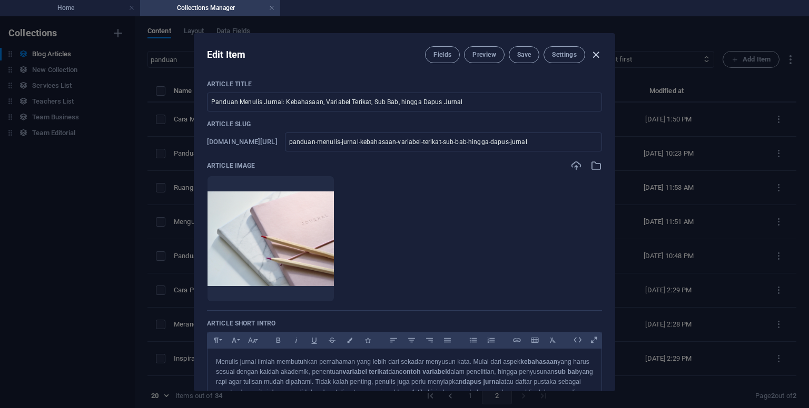
click at [595, 53] on icon "button" at bounding box center [596, 55] width 12 height 12
type input "[DATE]"
checkbox input "false"
type input "panduan-menulis-jurnal-kebahasaan-variabel-terikat-sub-bab-hingga-dapus-jurnal"
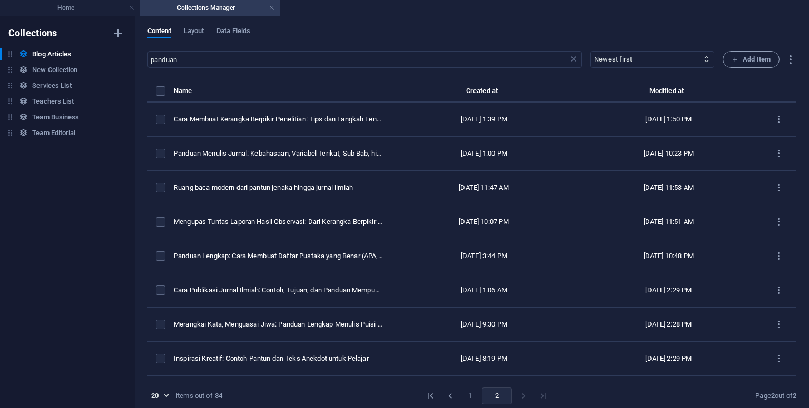
click at [458, 25] on div "Content Layout Data Fields panduan ​ Newest first Oldest first Last modified Ar…" at bounding box center [472, 212] width 674 height 392
click at [268, 9] on link at bounding box center [271, 8] width 6 height 10
